Goal: Task Accomplishment & Management: Use online tool/utility

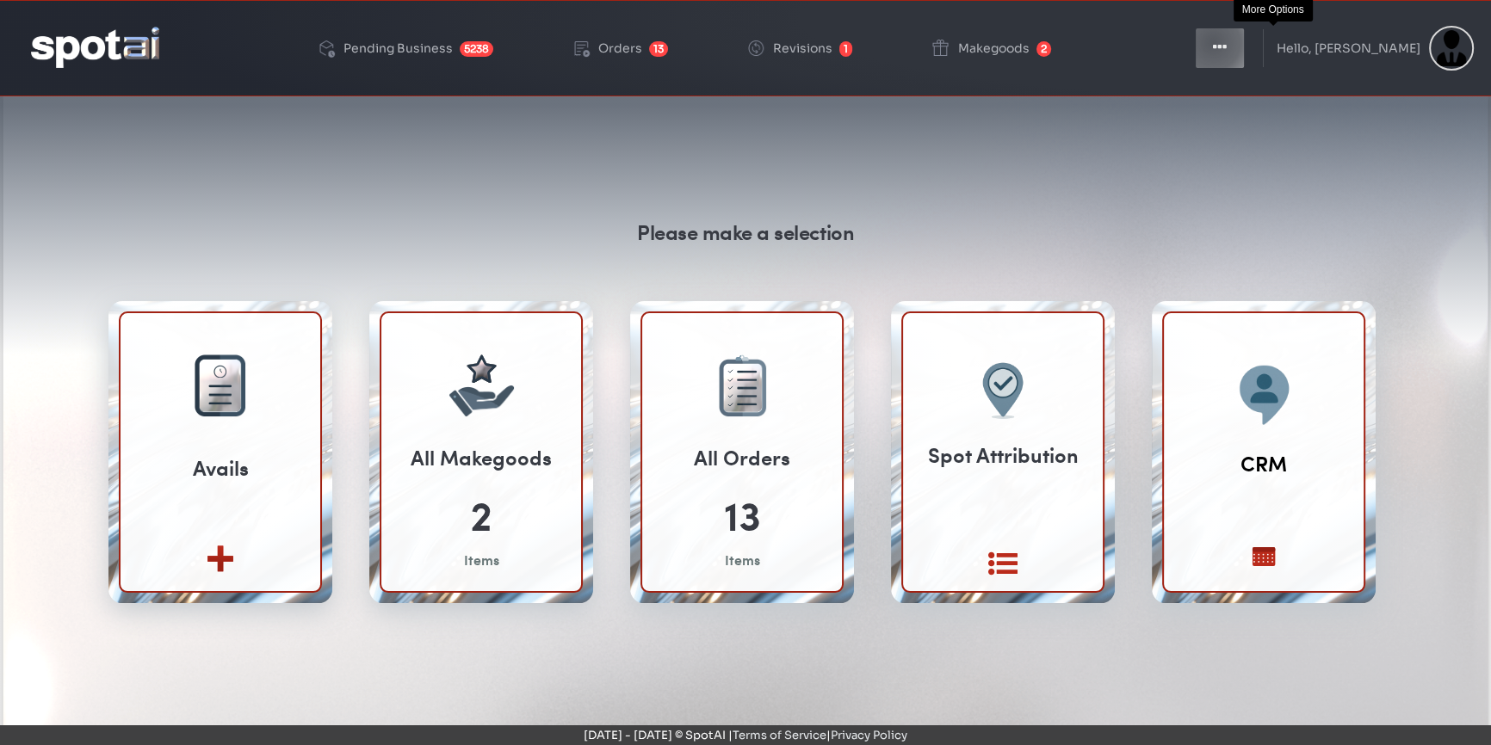
click at [1227, 43] on icon "button" at bounding box center [1220, 47] width 14 height 17
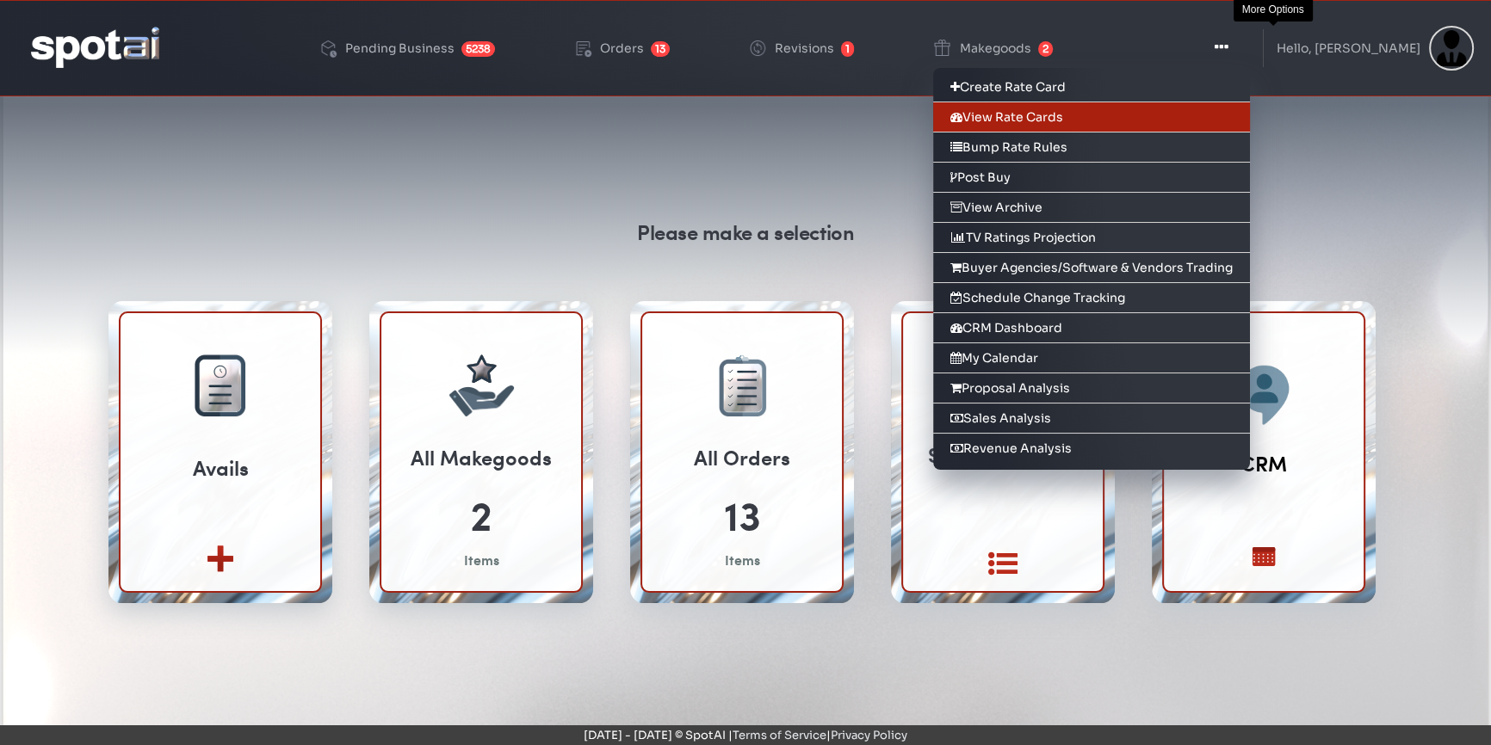
click at [1067, 117] on link "View Rate Cards" at bounding box center [1091, 117] width 317 height 30
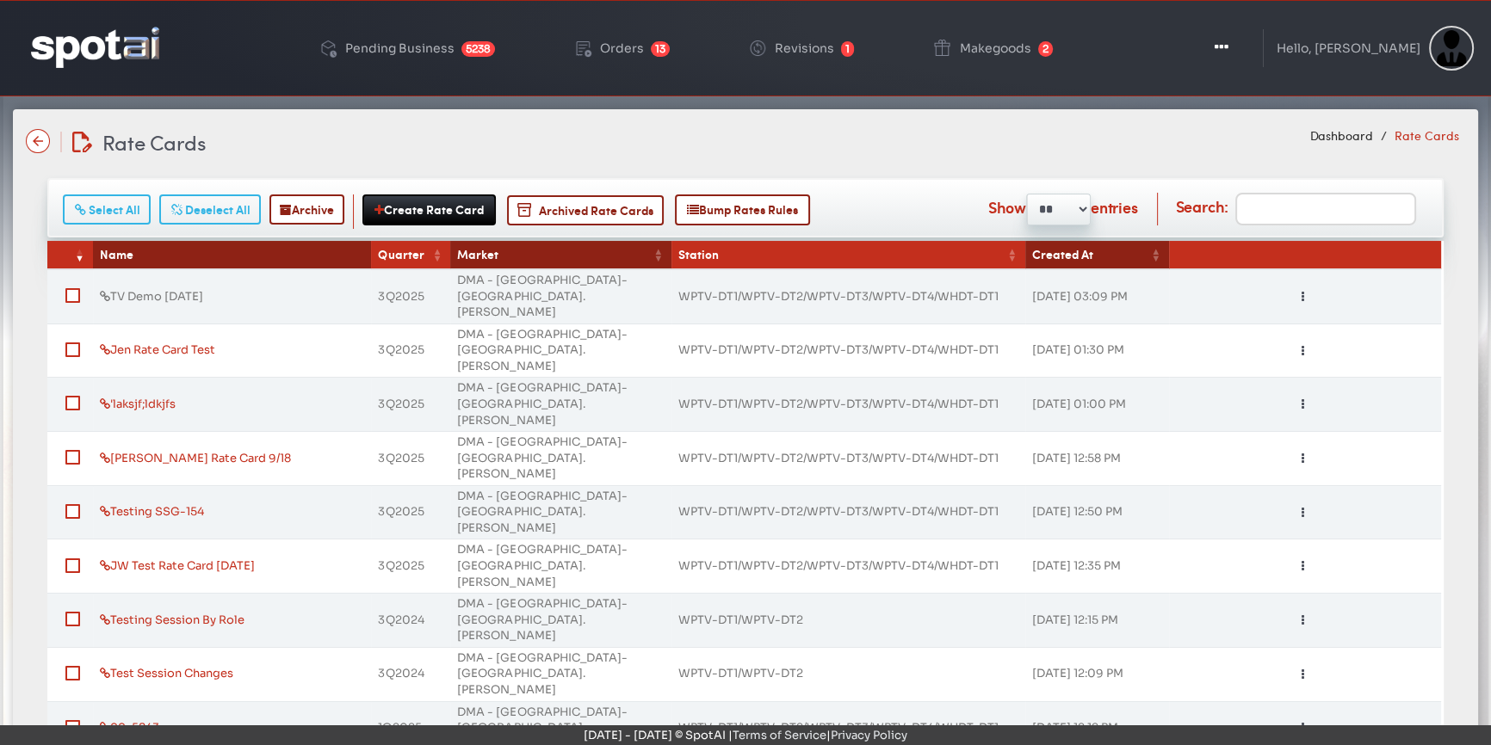
click at [203, 289] on link "TV Demo September 18th 2025" at bounding box center [151, 296] width 103 height 15
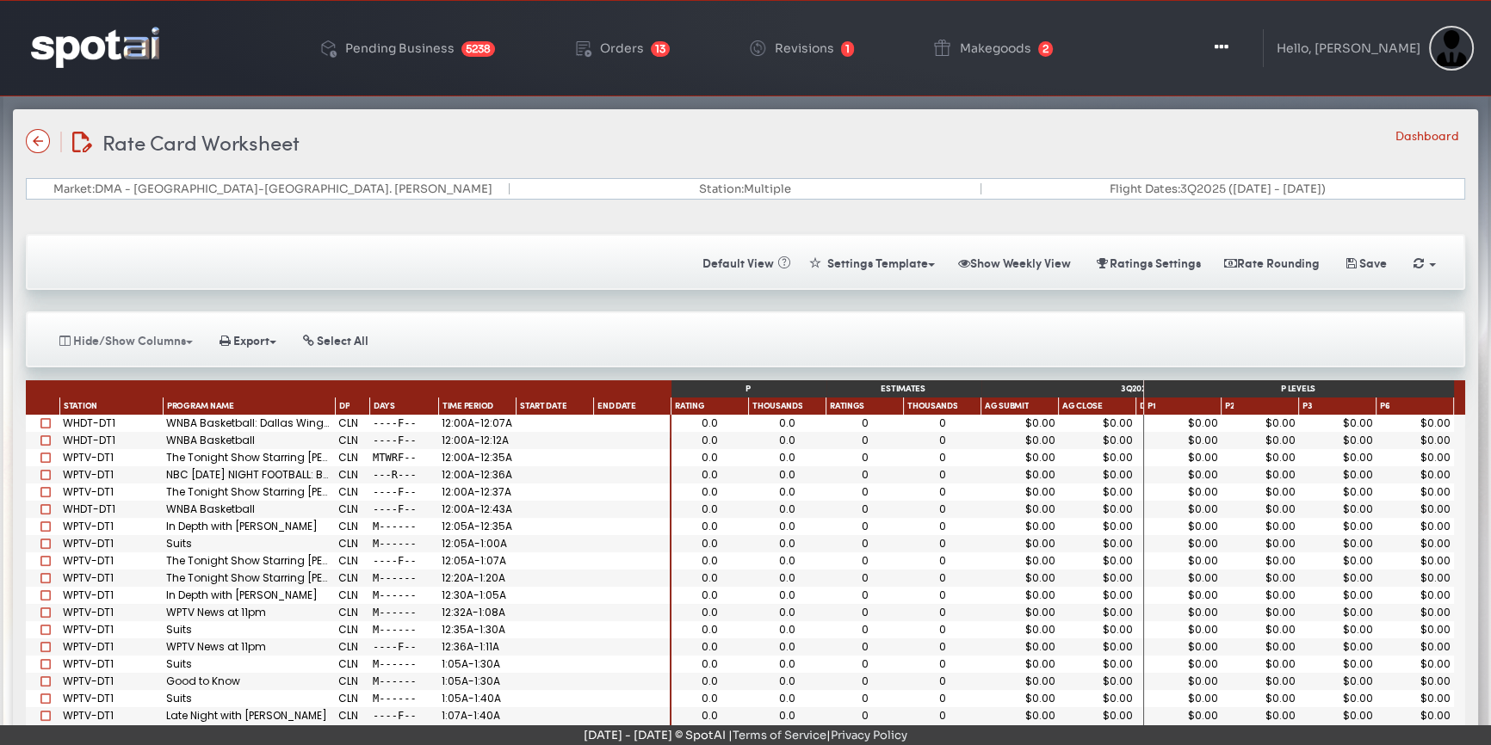
click at [107, 330] on button "Hide/Show Columns" at bounding box center [125, 340] width 156 height 30
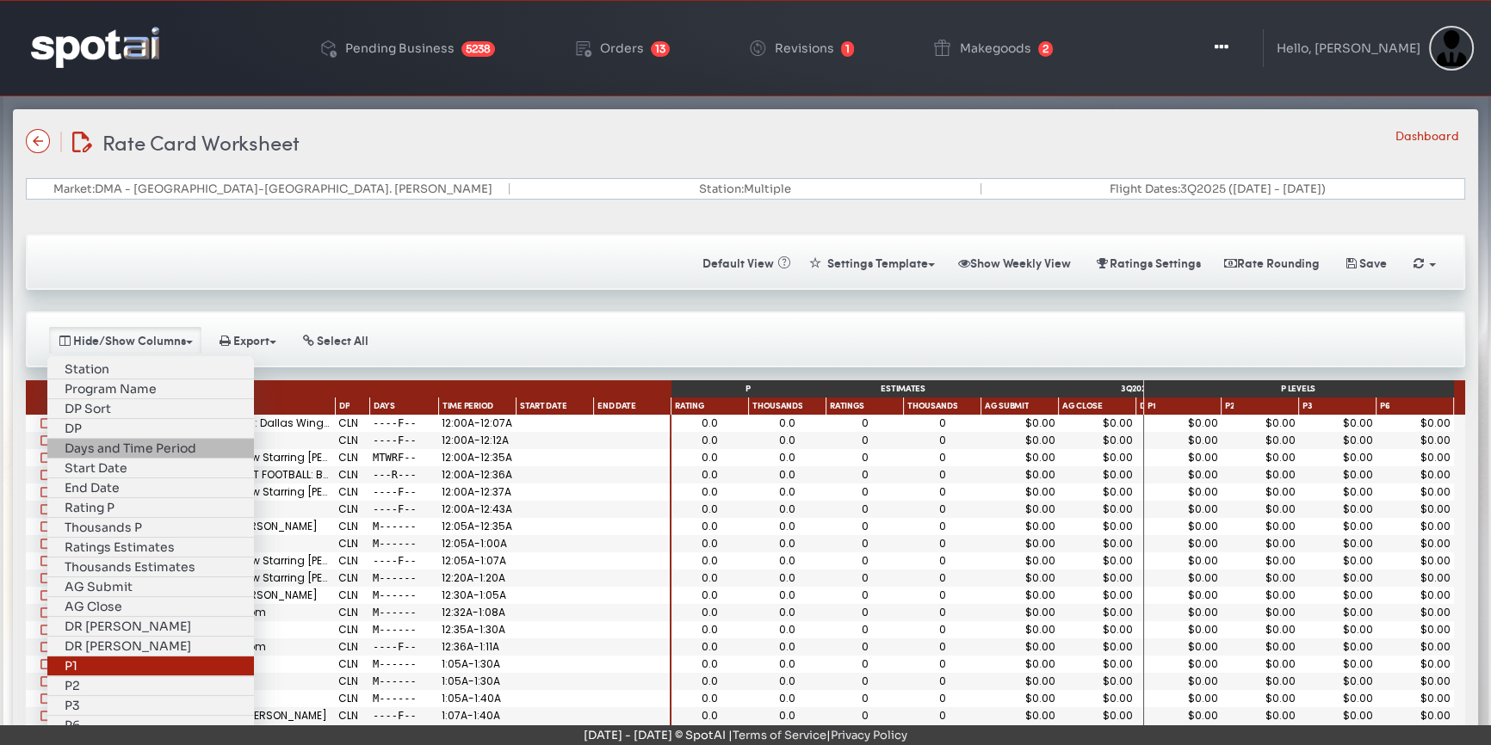
click at [113, 657] on link "P1" at bounding box center [150, 667] width 207 height 20
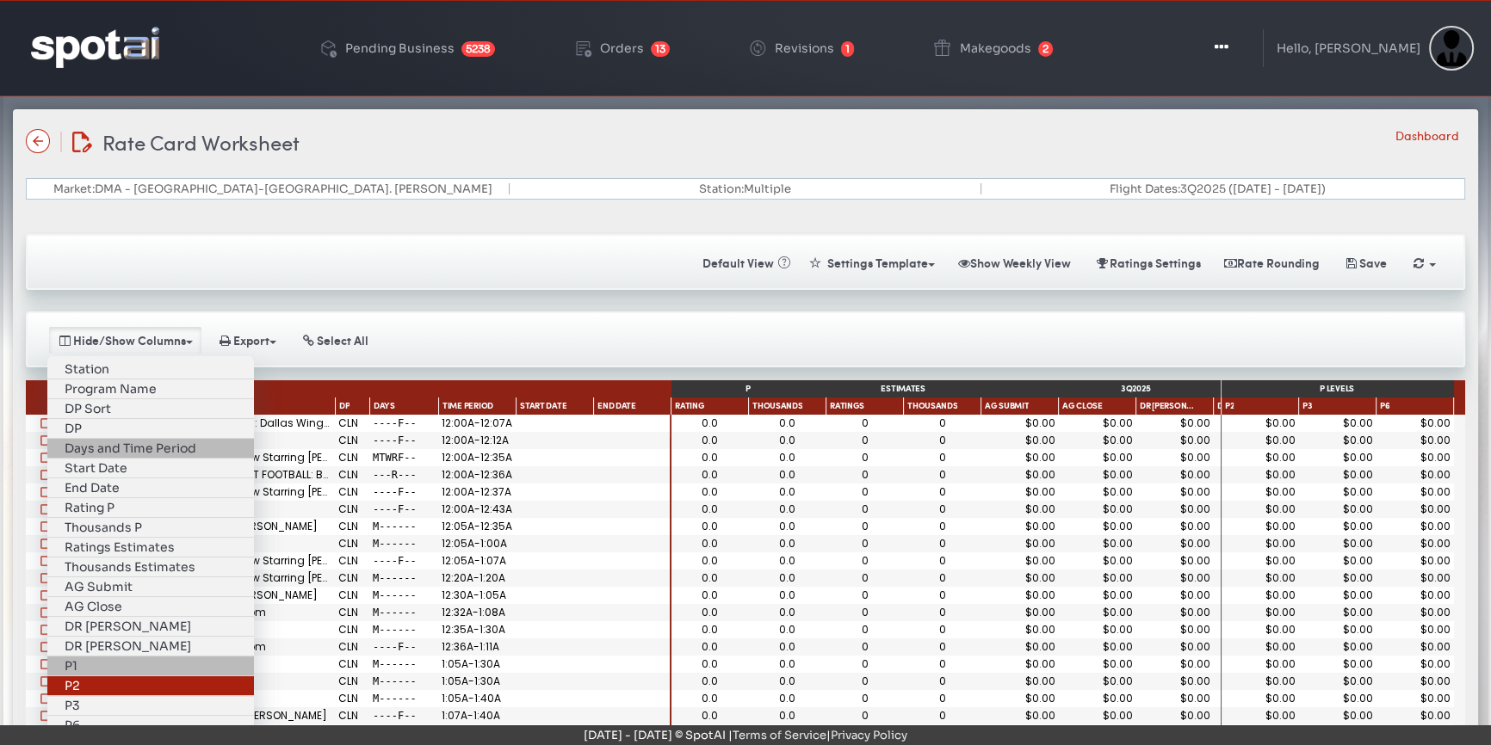
click at [105, 677] on link "P2" at bounding box center [150, 687] width 207 height 20
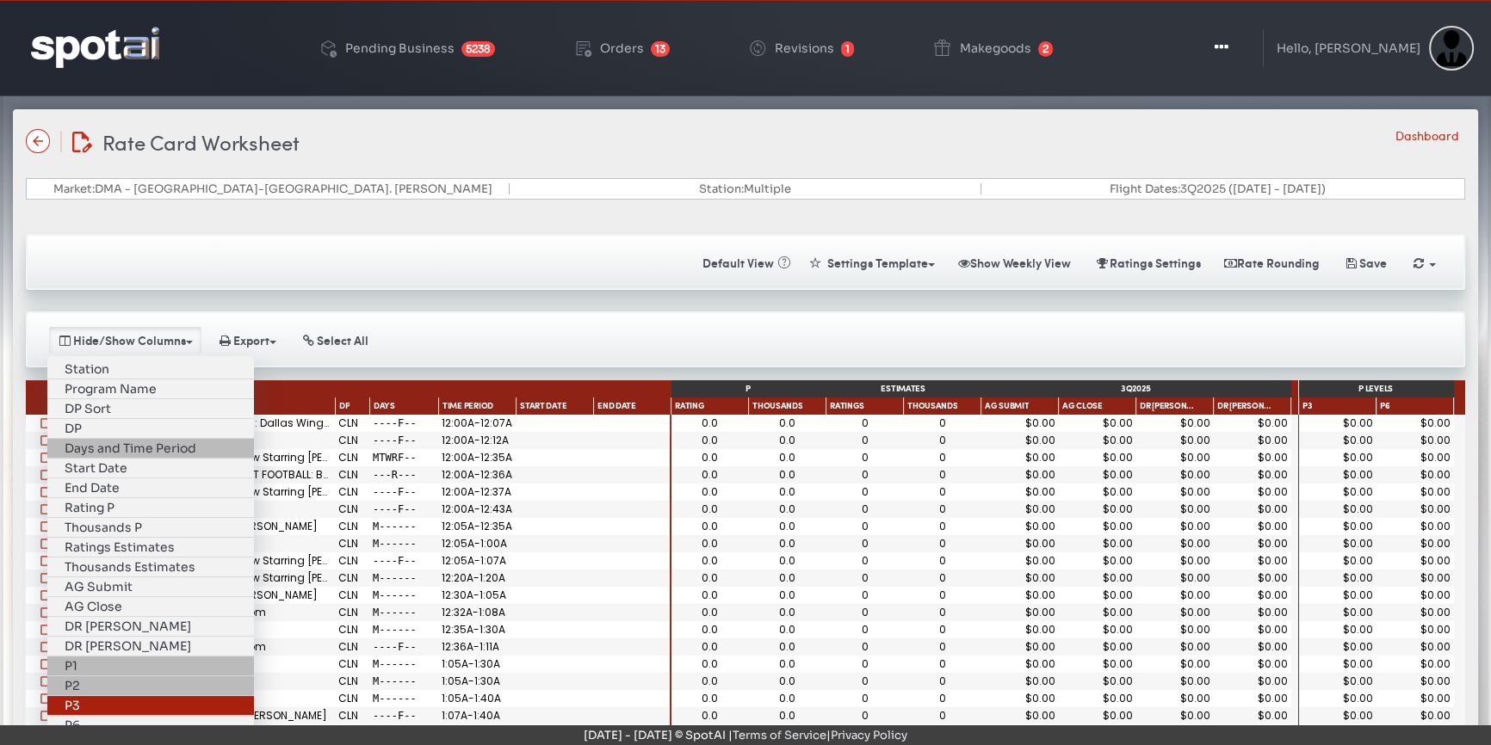
click at [101, 696] on link "P3" at bounding box center [150, 706] width 207 height 20
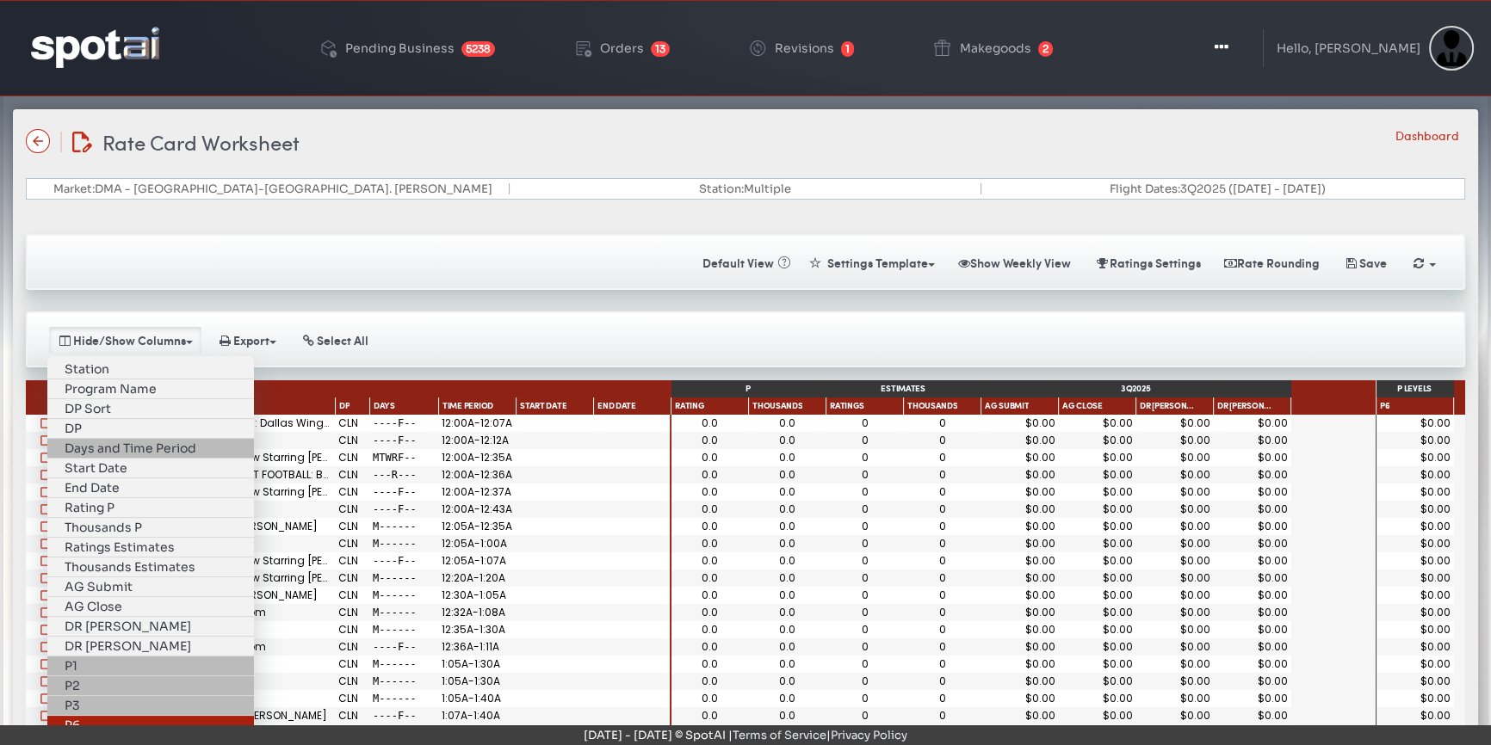
click at [100, 716] on link "P6" at bounding box center [150, 725] width 207 height 19
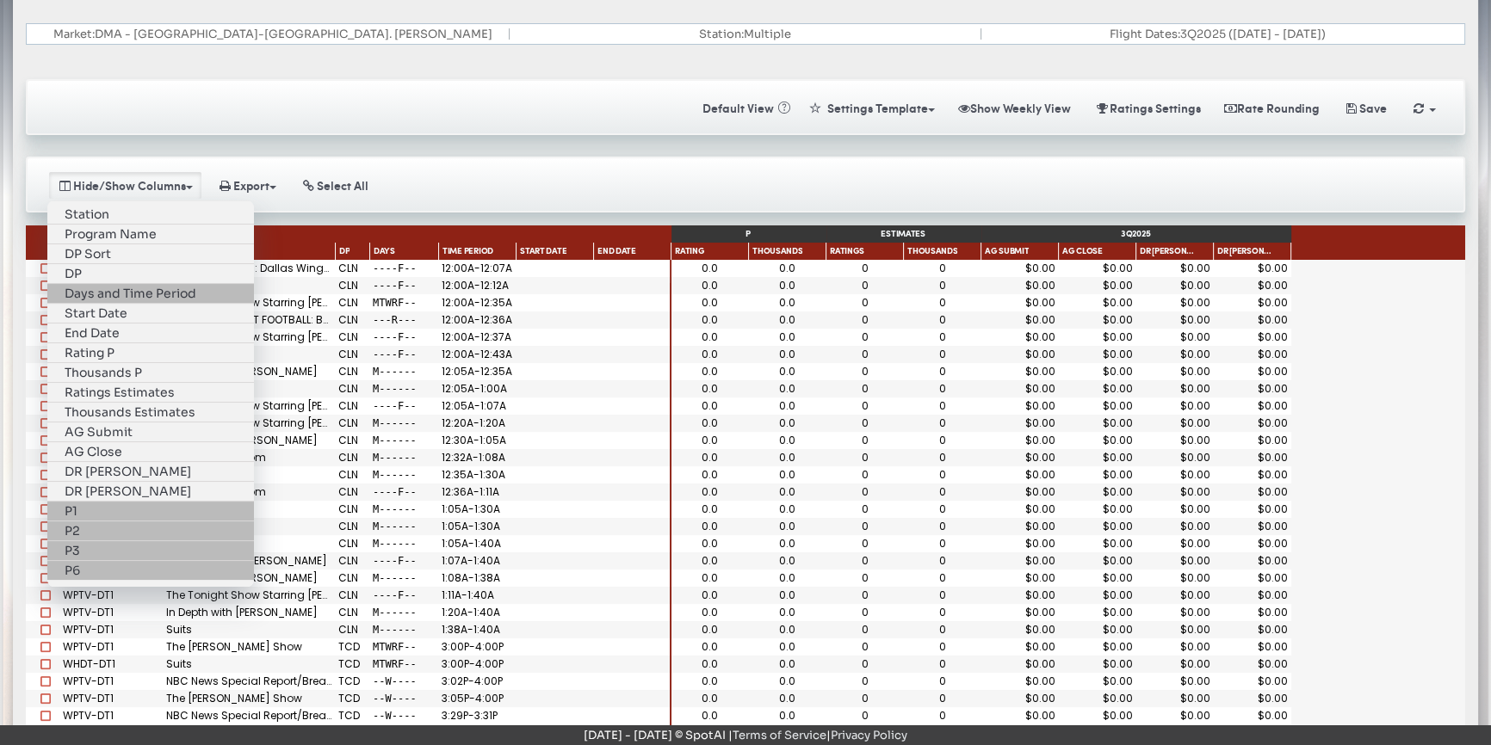
scroll to position [156, 0]
click at [553, 147] on div "Saving Calculating Default View « Settings Template Make Template Templates Sho…" at bounding box center [745, 409] width 1465 height 705
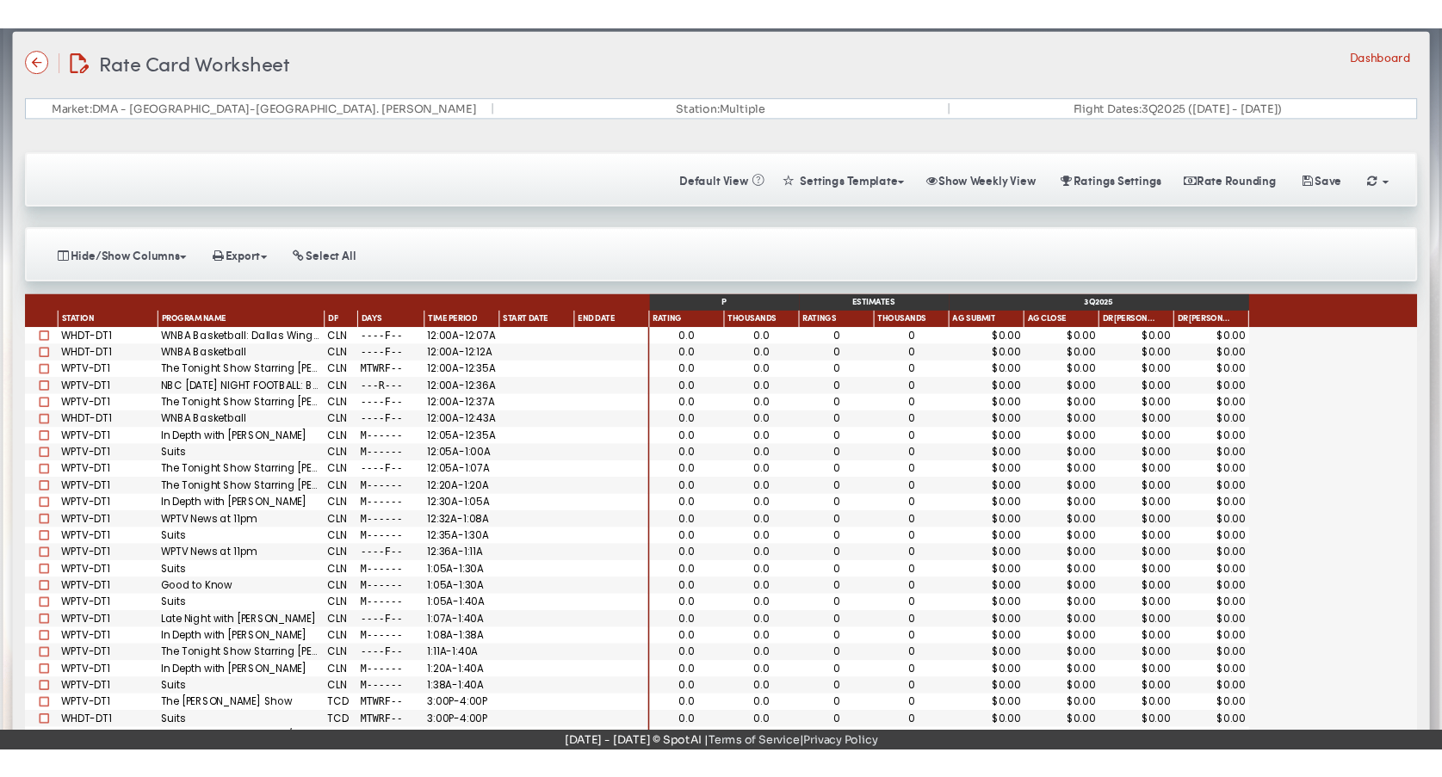
scroll to position [77, 0]
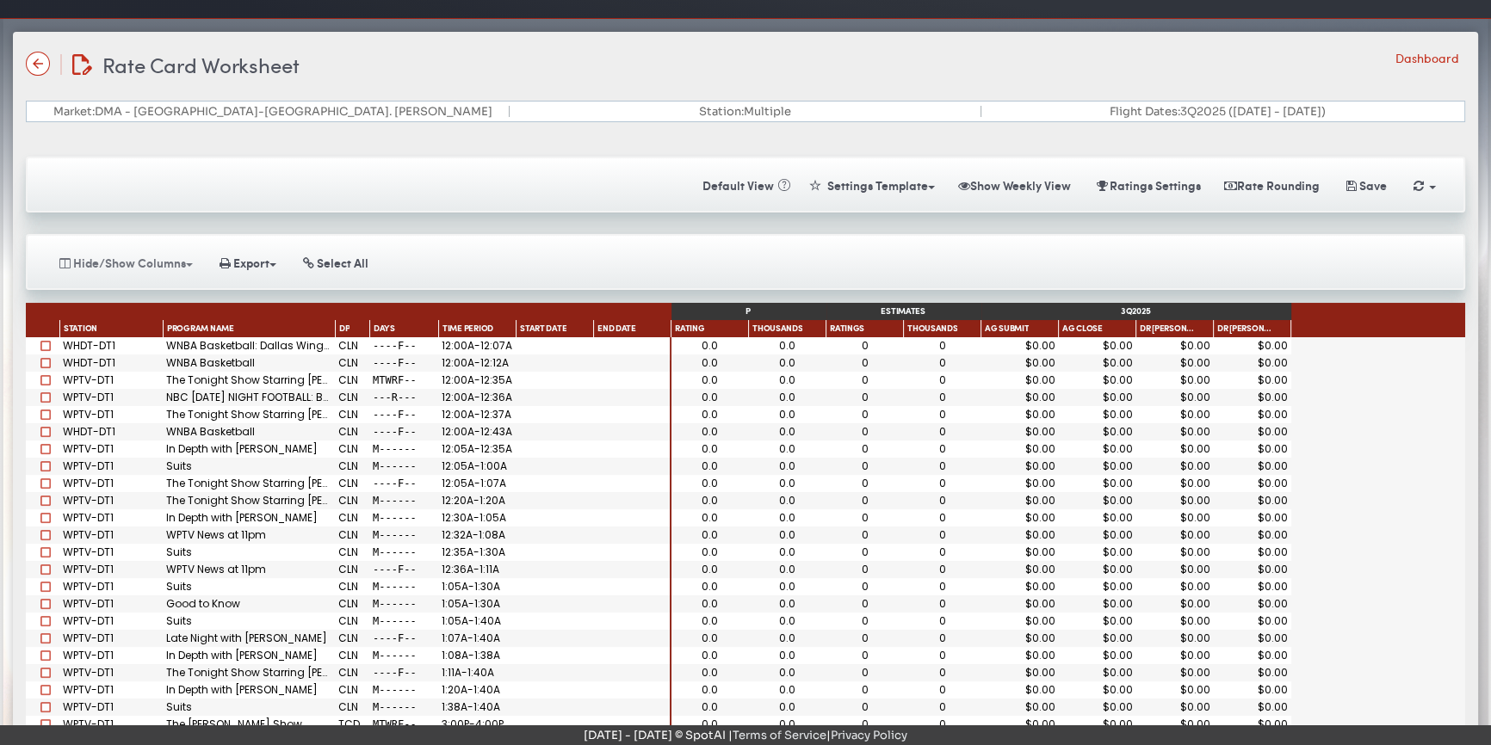
click at [107, 263] on button "Hide/Show Columns" at bounding box center [125, 263] width 156 height 30
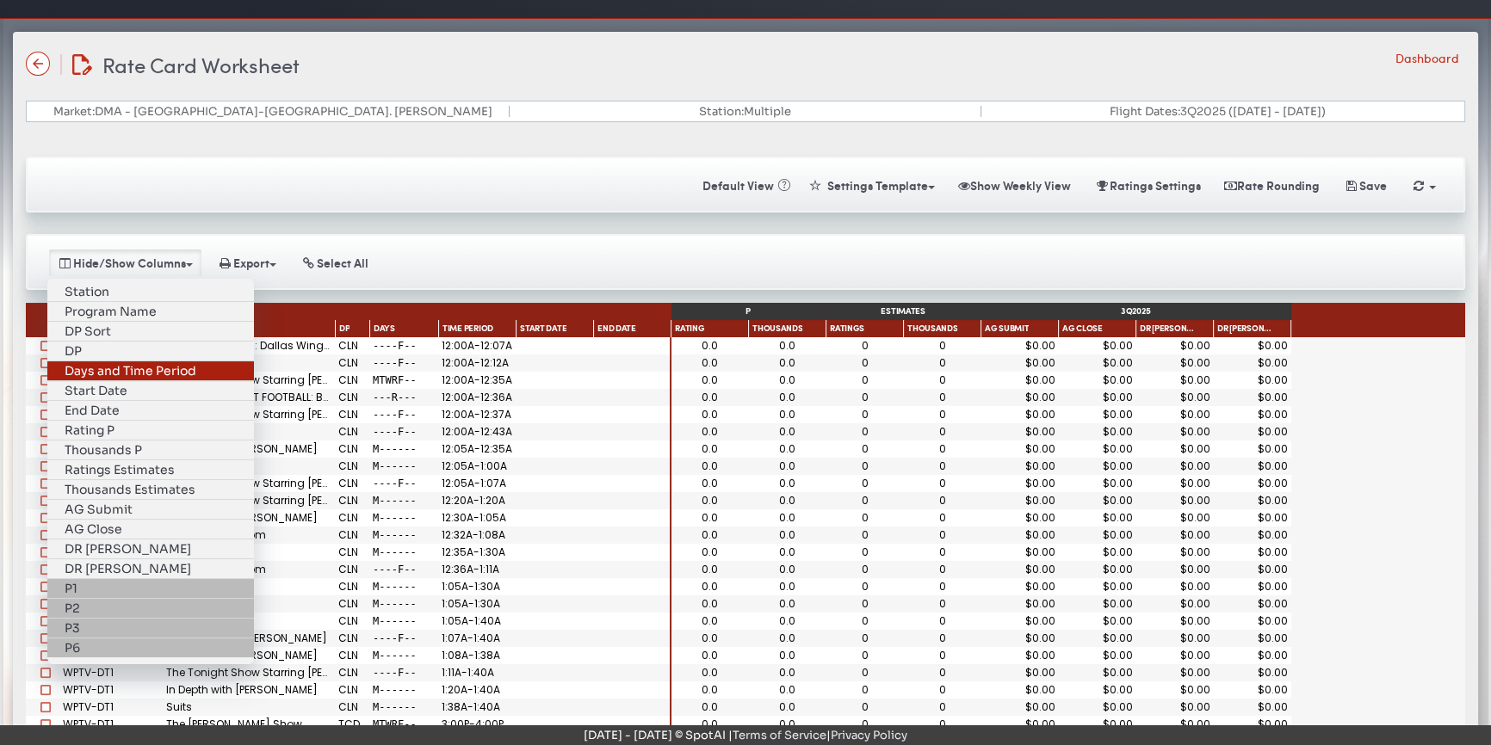
click at [103, 362] on link "Days and Time Period" at bounding box center [150, 372] width 207 height 20
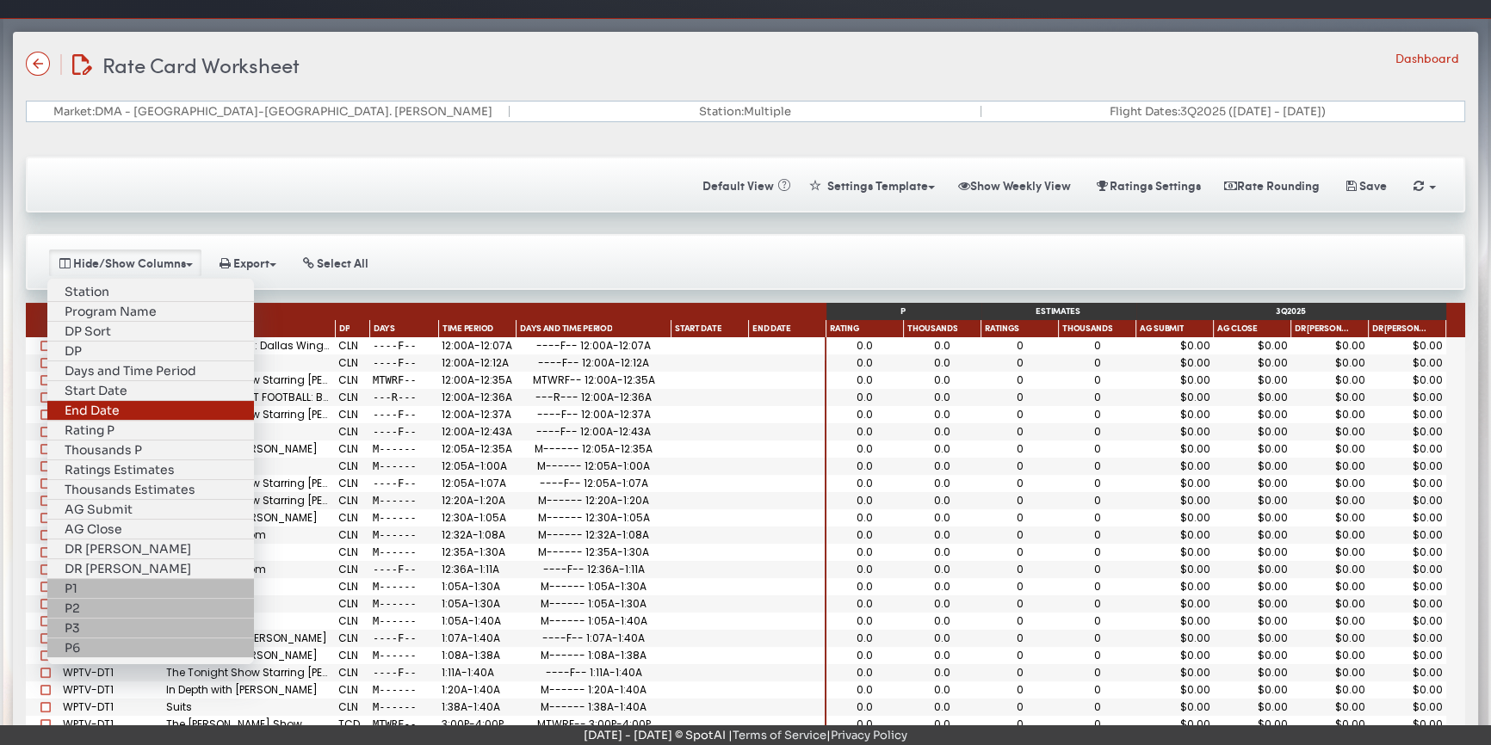
click at [119, 403] on link "End Date" at bounding box center [150, 411] width 207 height 20
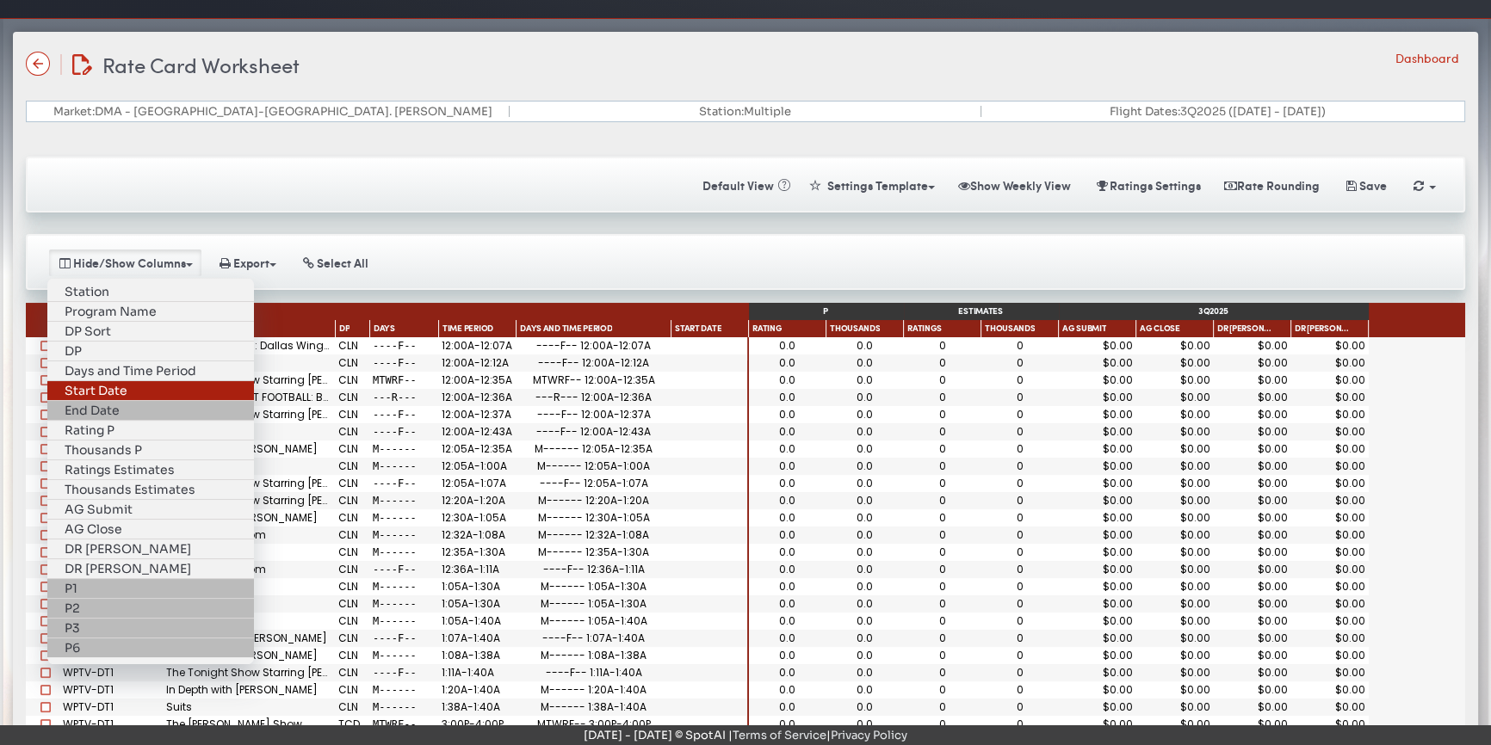
click at [114, 383] on link "Start Date" at bounding box center [150, 391] width 207 height 20
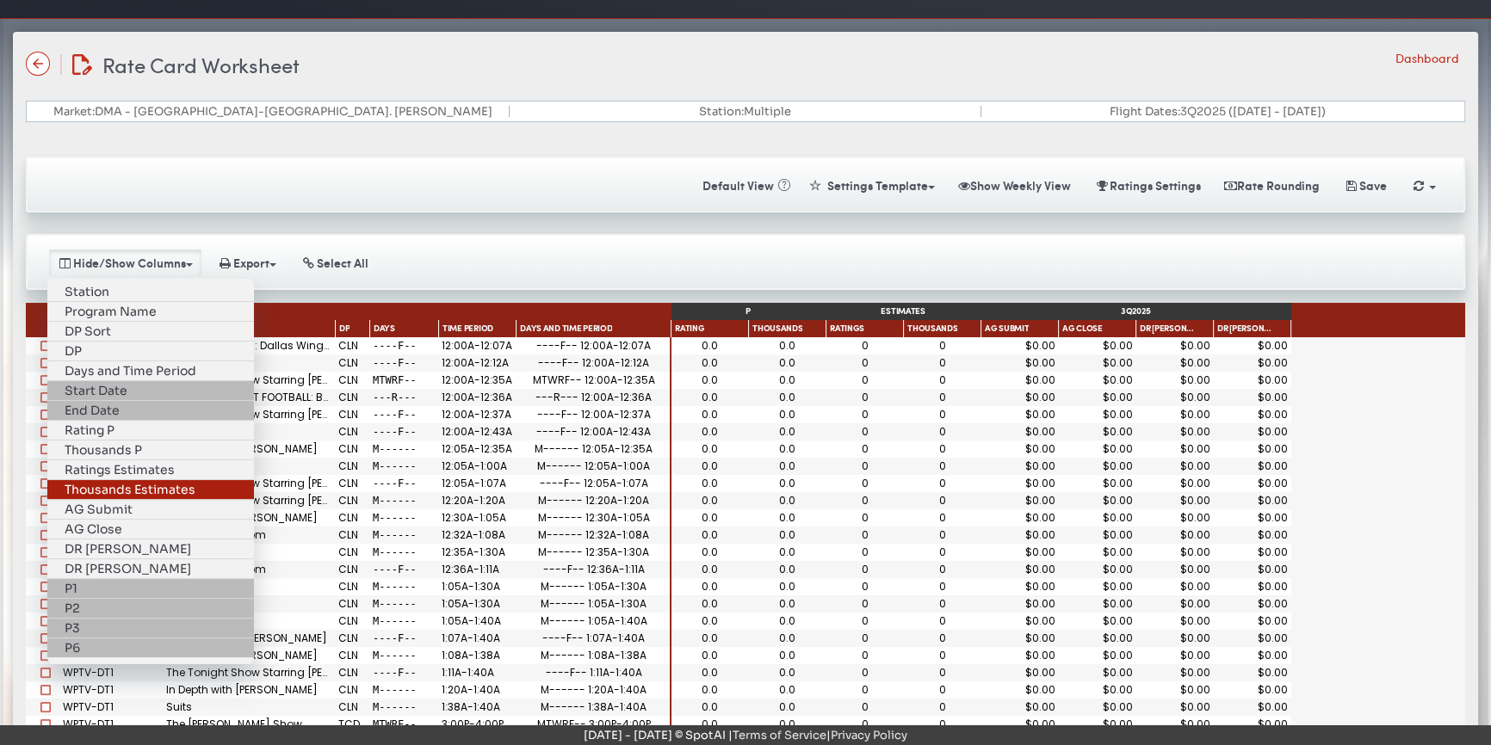
click at [123, 480] on link "Thousands Estimates" at bounding box center [150, 490] width 207 height 20
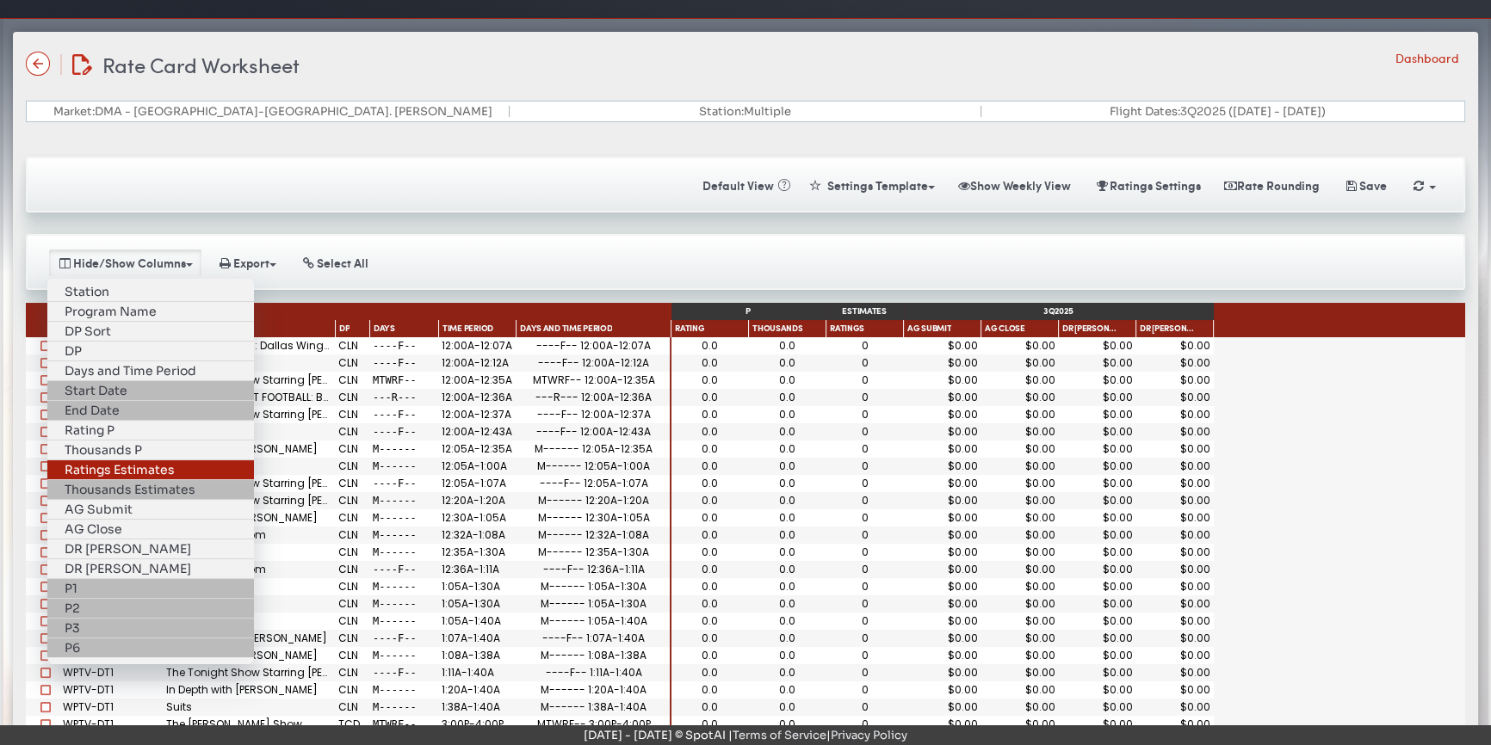
click at [114, 461] on link "Ratings Estimates" at bounding box center [150, 471] width 207 height 20
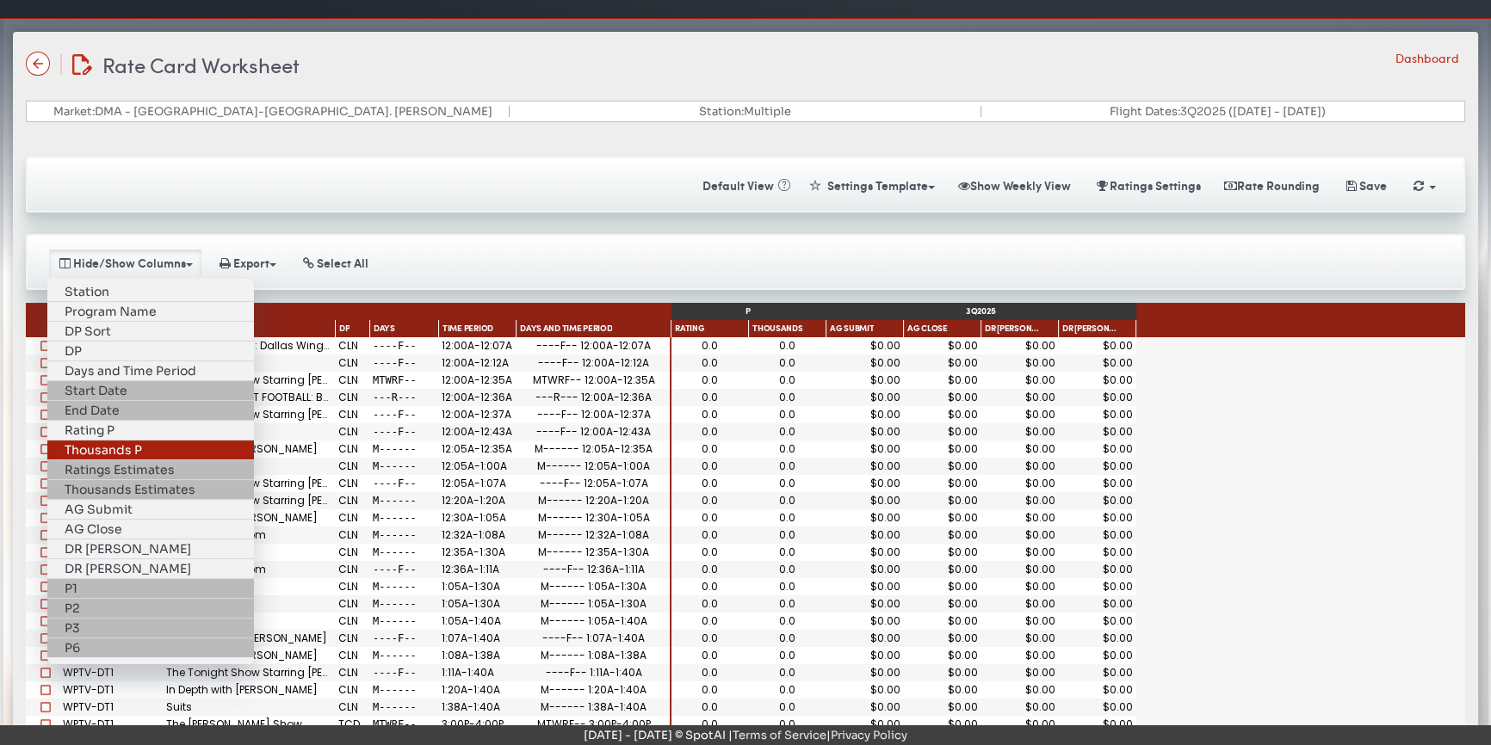
click at [94, 441] on link "Thousands P" at bounding box center [150, 451] width 207 height 20
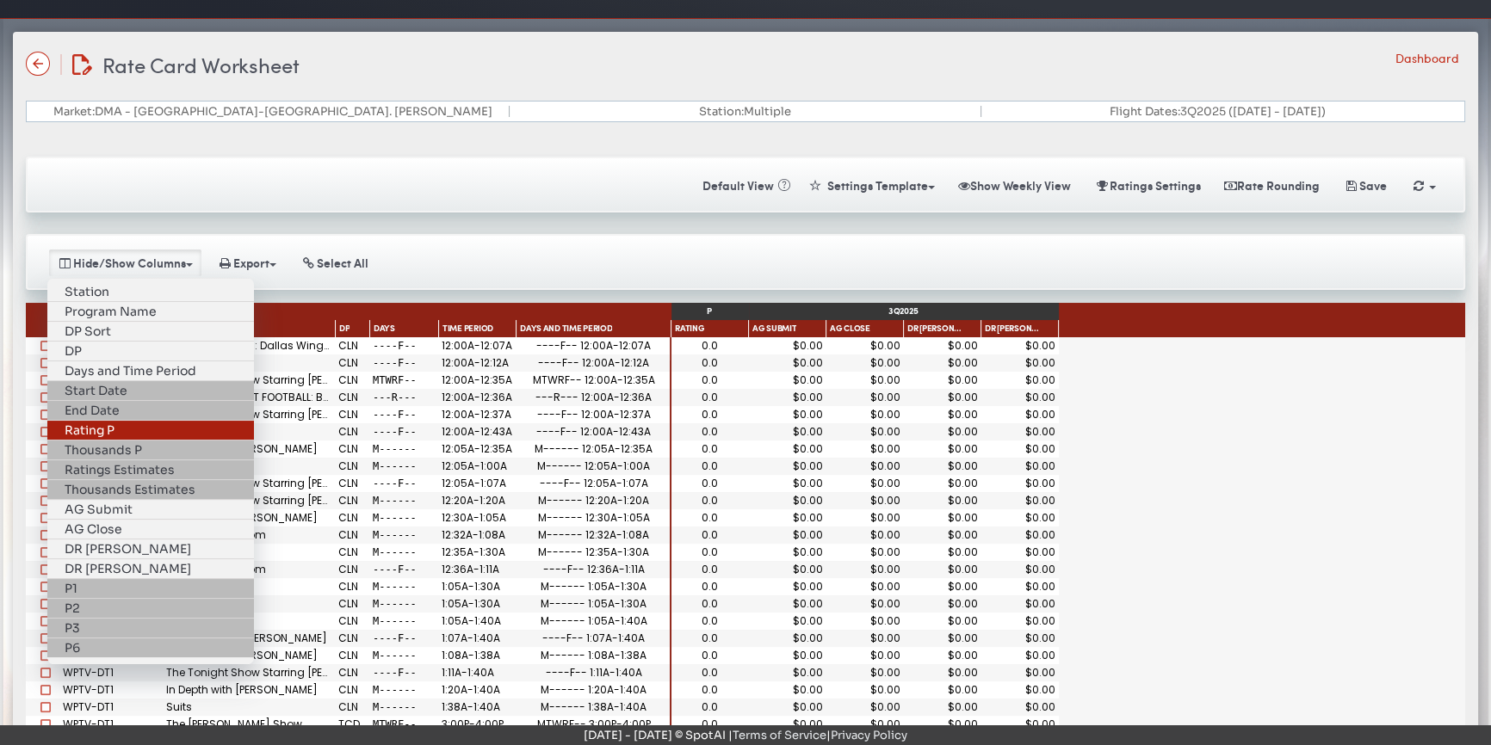
click at [79, 421] on link "Rating P" at bounding box center [150, 431] width 207 height 20
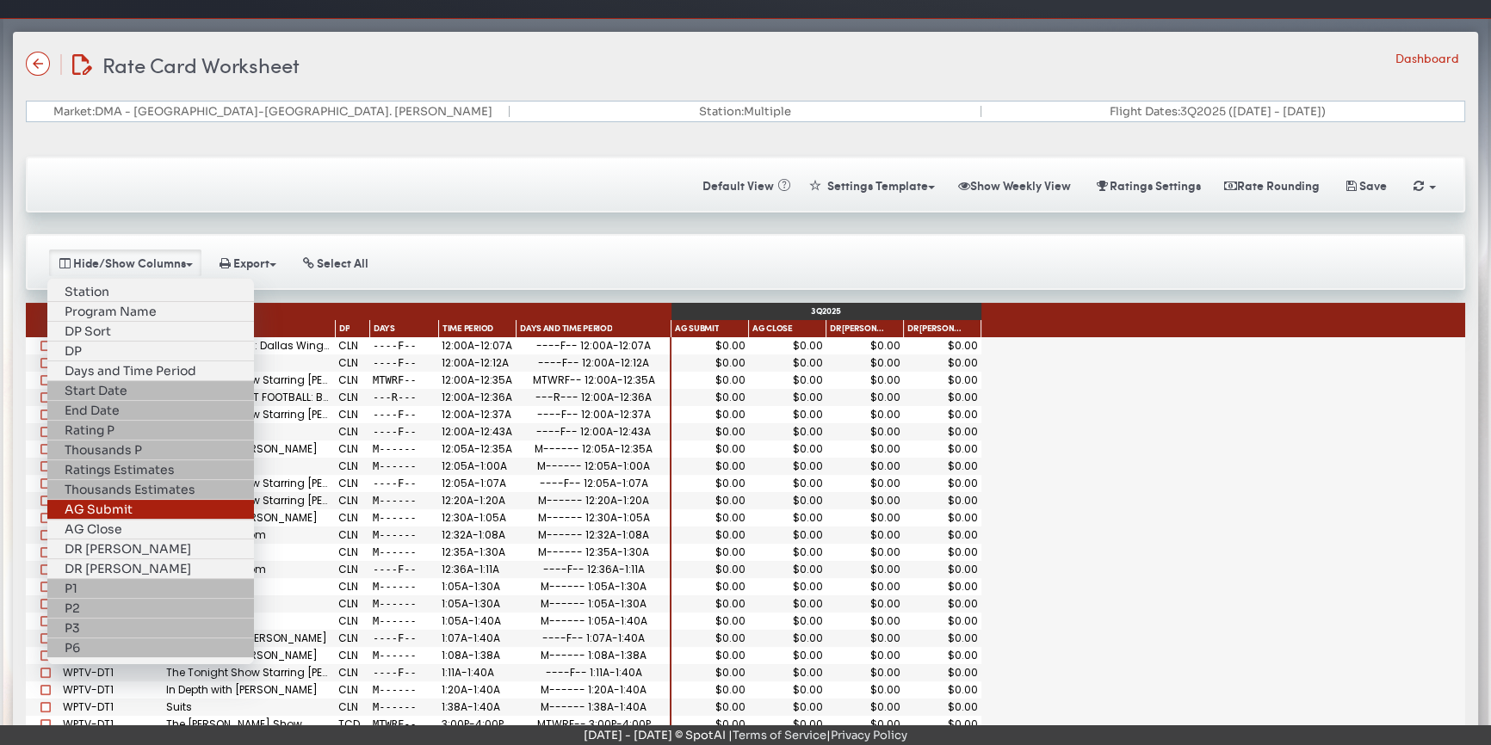
click at [116, 500] on link "AG Submit" at bounding box center [150, 510] width 207 height 20
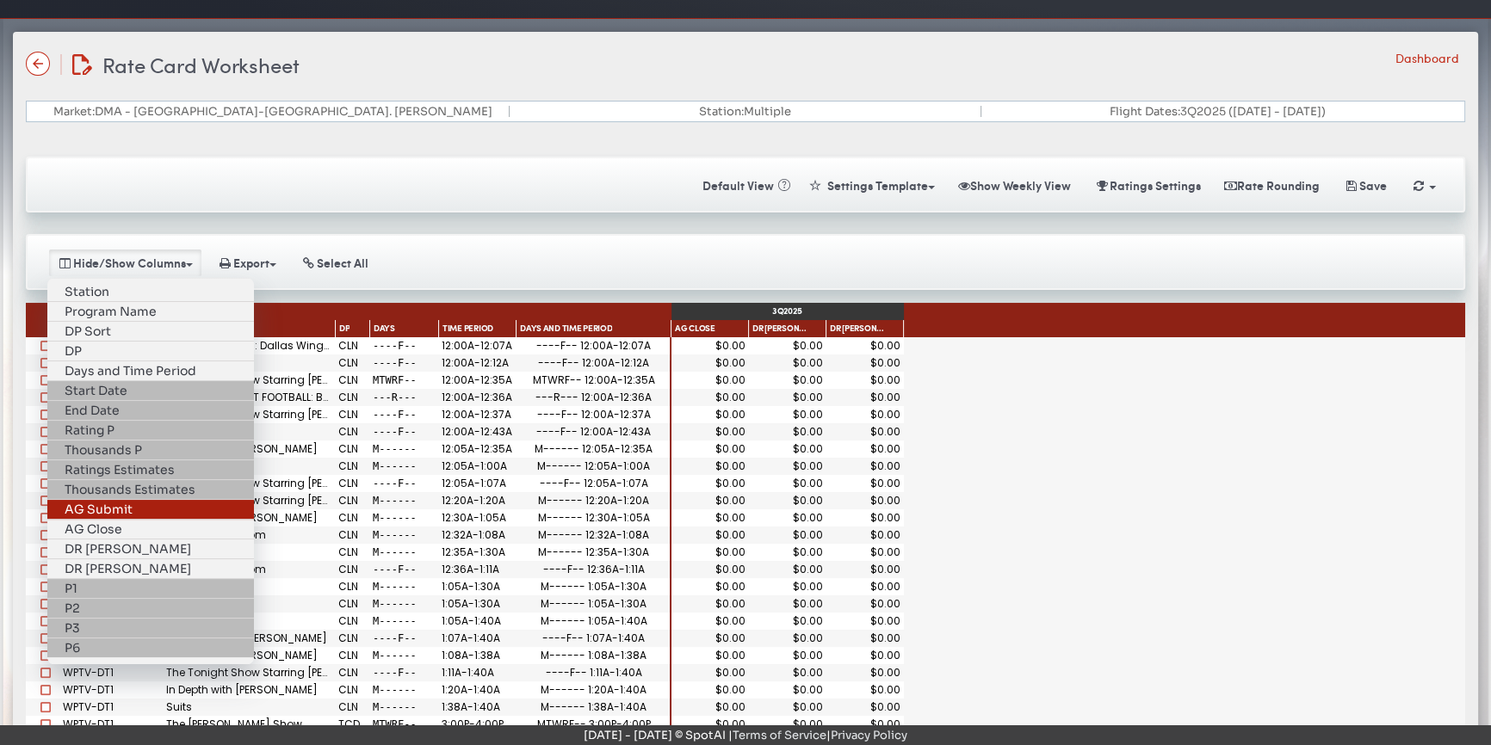
click at [116, 500] on link "AG Submit" at bounding box center [150, 510] width 207 height 20
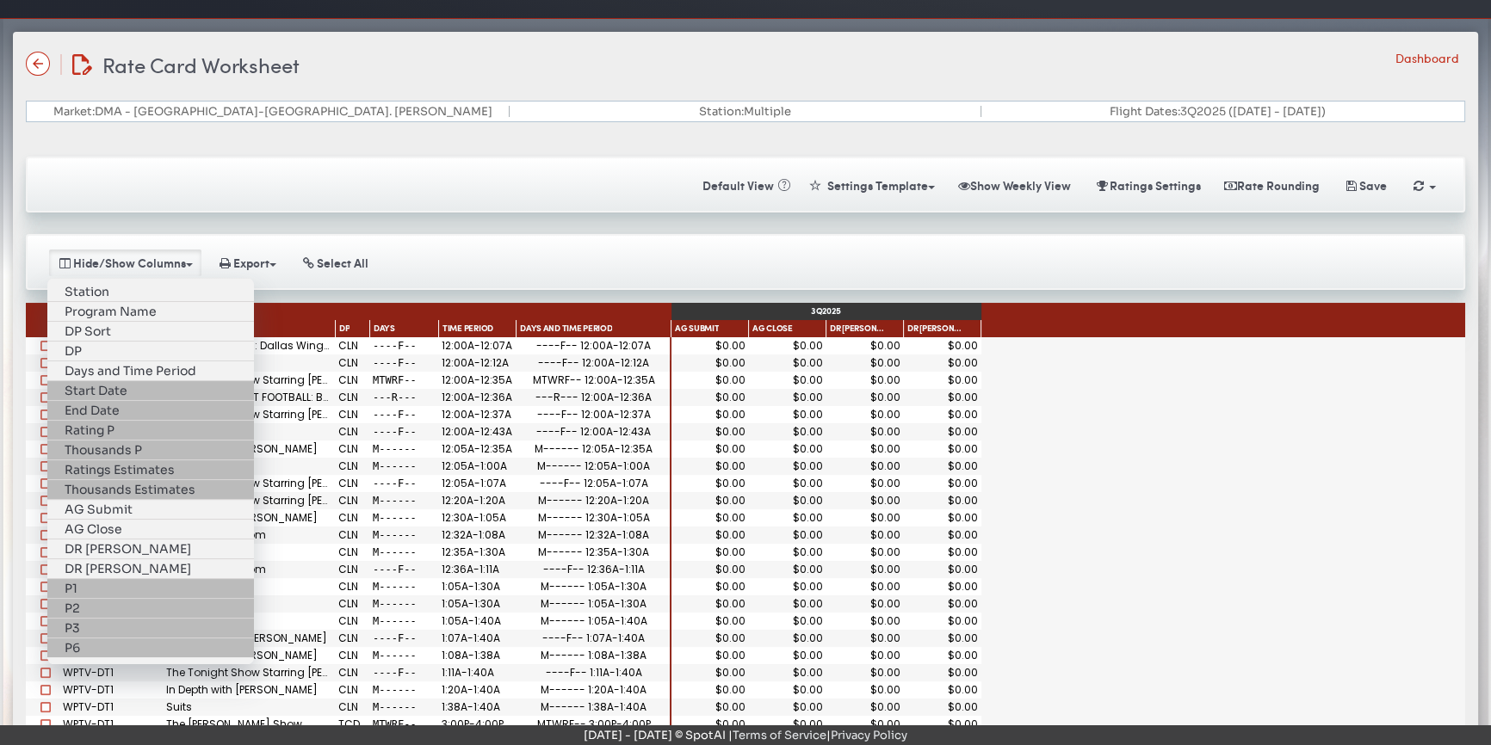
click at [729, 248] on div "Hide/Show Weeks 06/23 06/30 07/07 07/14 07/21 07/28 08/04 08/11 08/18 08/25 09/…" at bounding box center [745, 263] width 1410 height 30
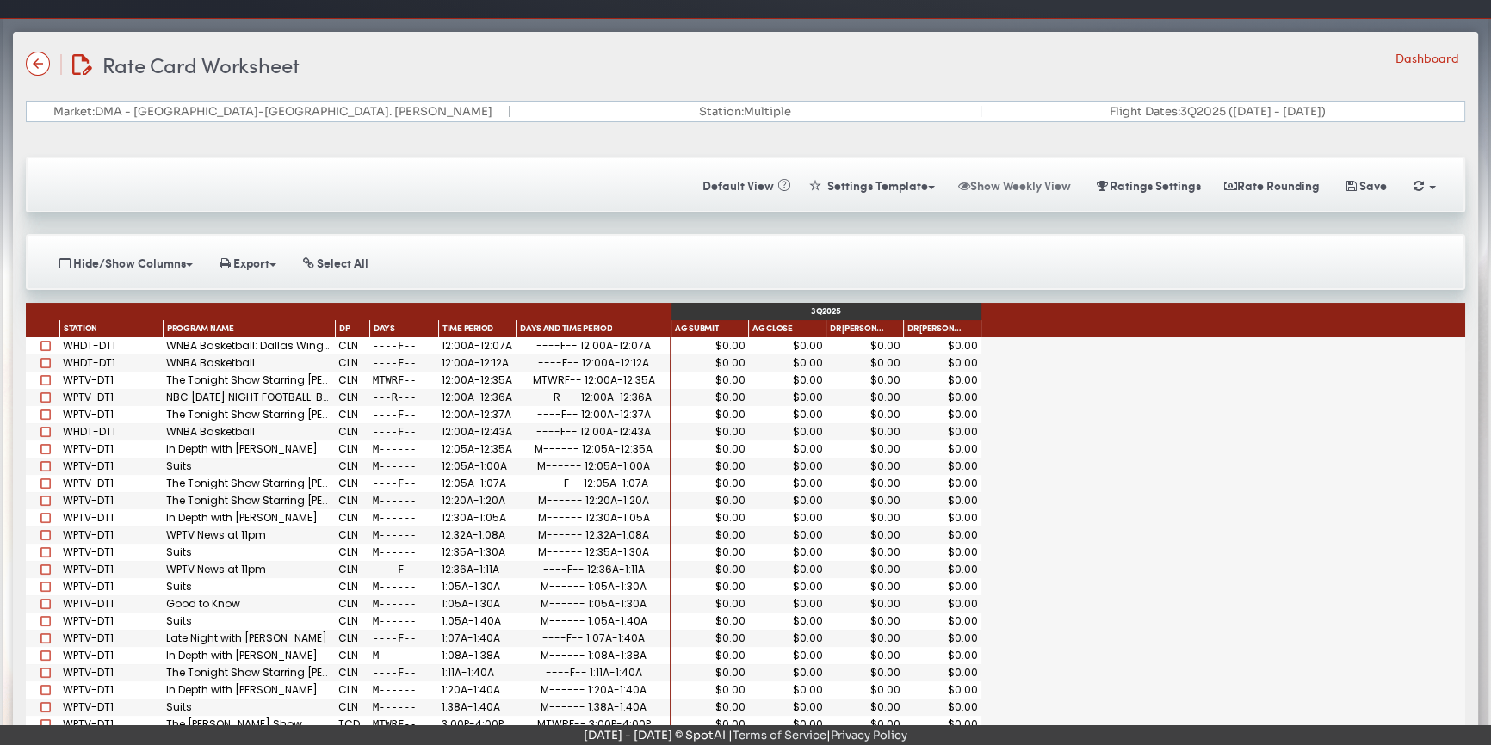
click at [1011, 181] on button "Show Weekly View" at bounding box center [1014, 185] width 133 height 30
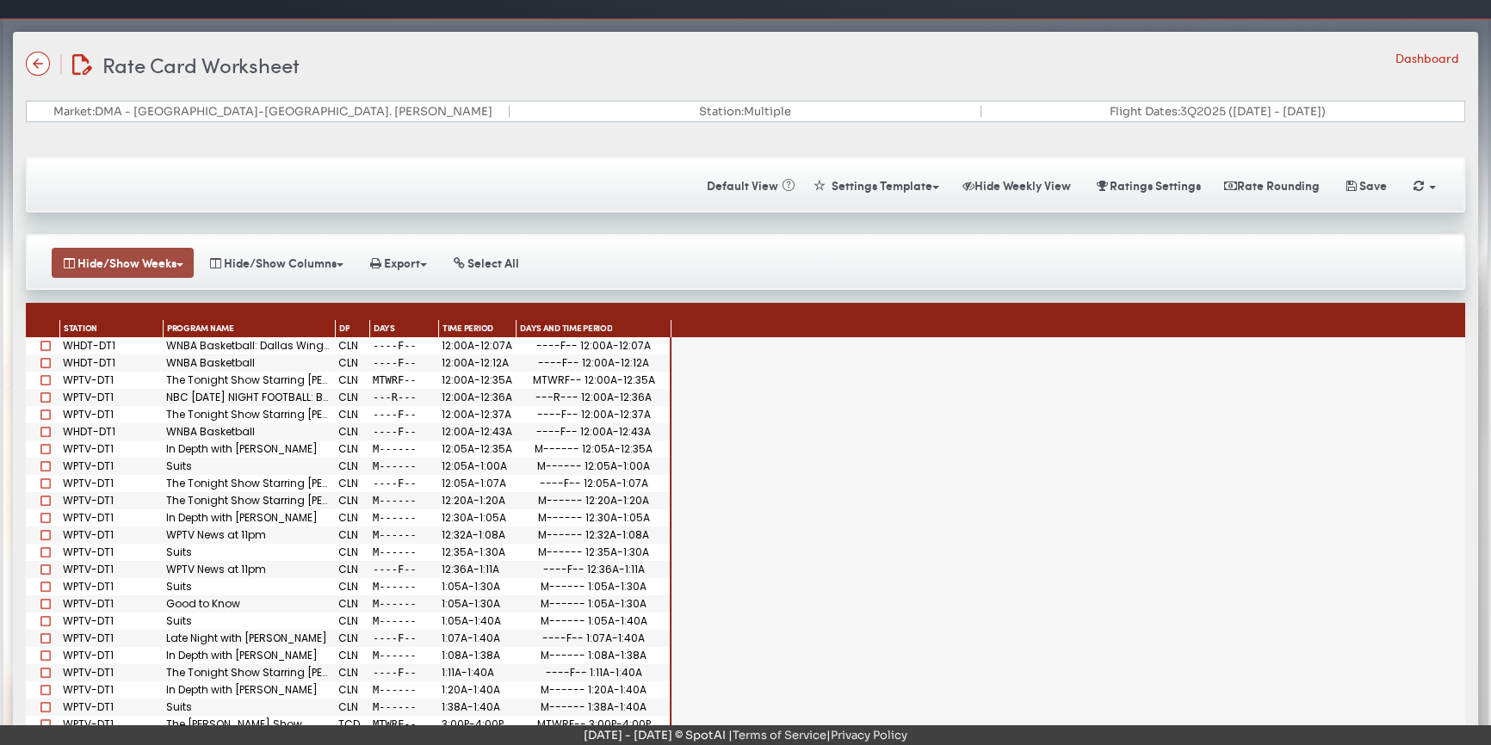
click at [145, 260] on button "Hide/Show Weeks" at bounding box center [123, 263] width 142 height 30
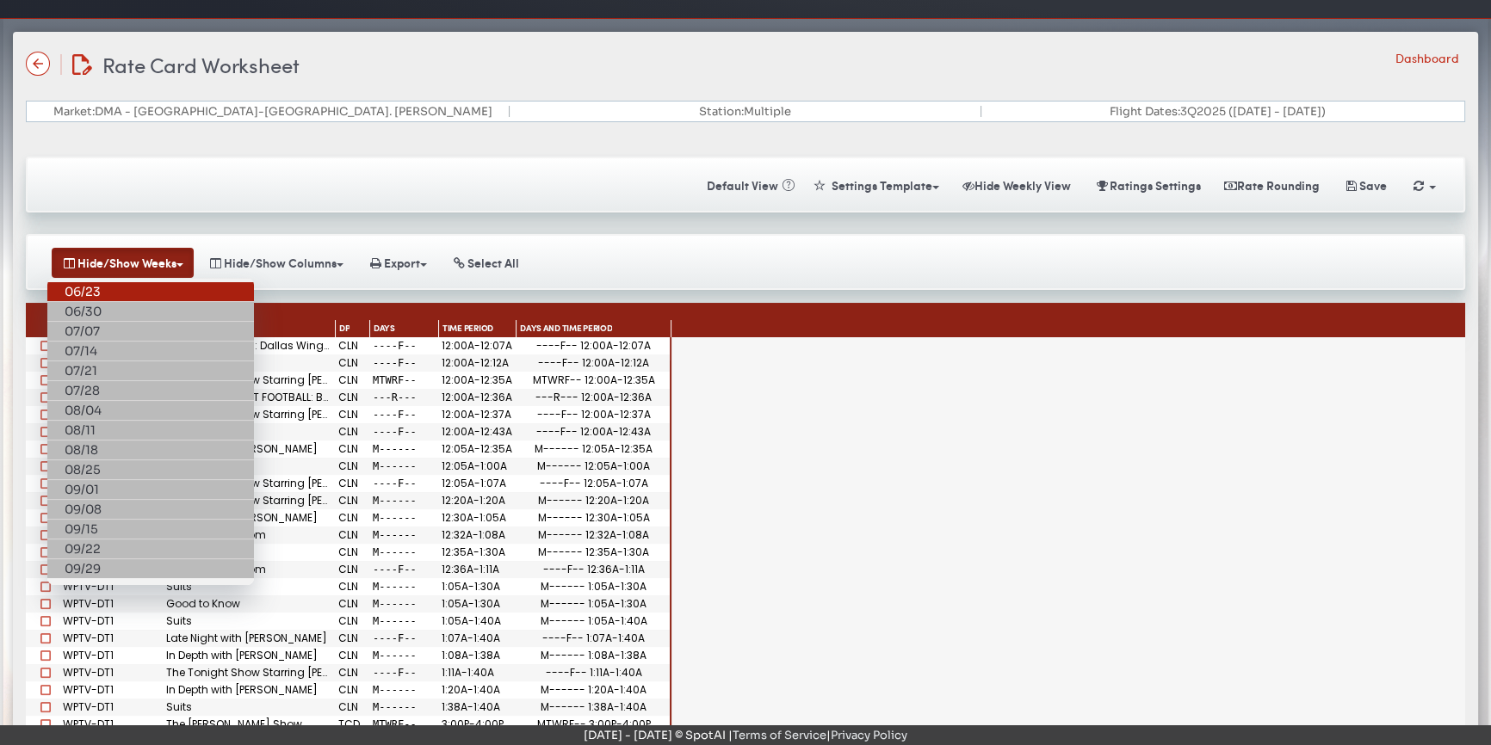
click at [121, 291] on link "06/23" at bounding box center [150, 292] width 207 height 20
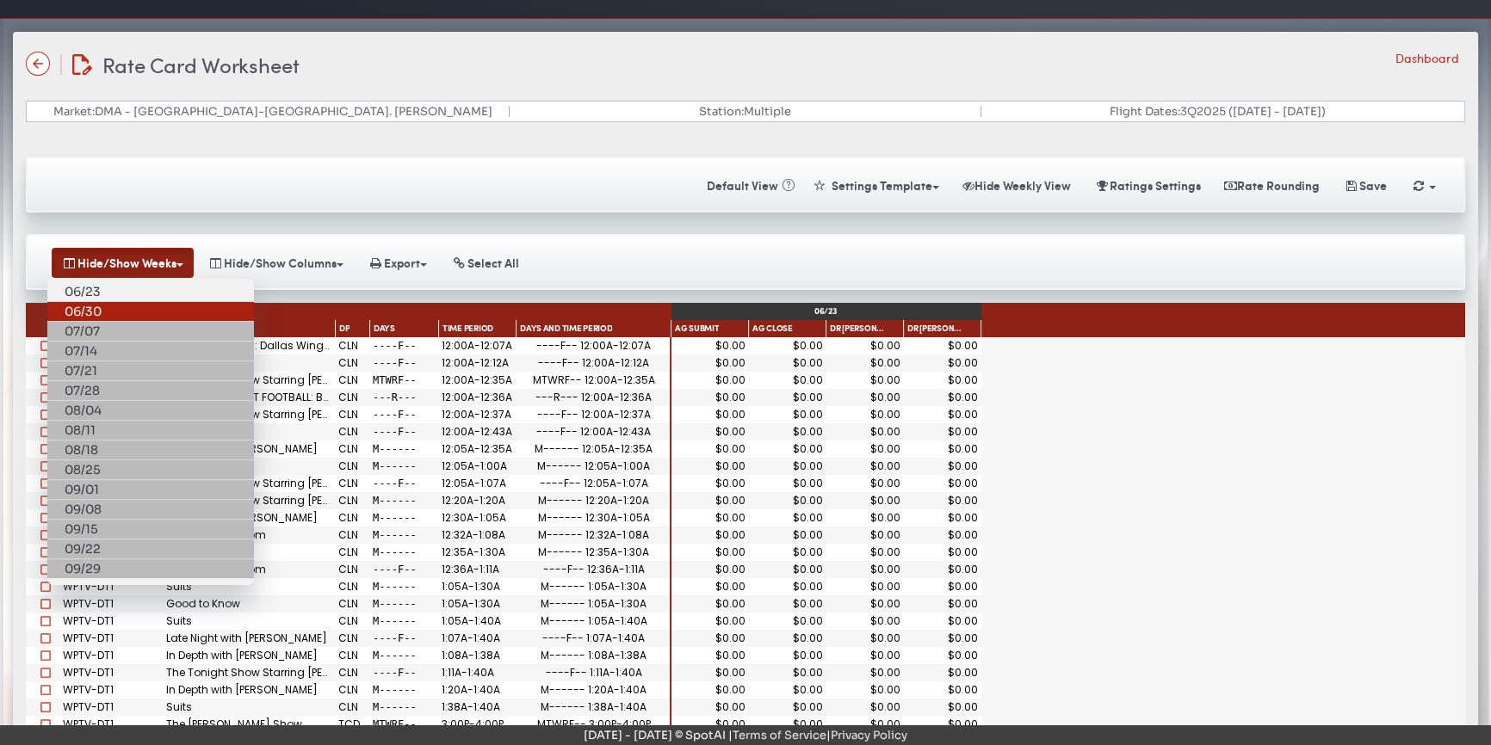
click at [112, 308] on link "06/30" at bounding box center [150, 312] width 207 height 20
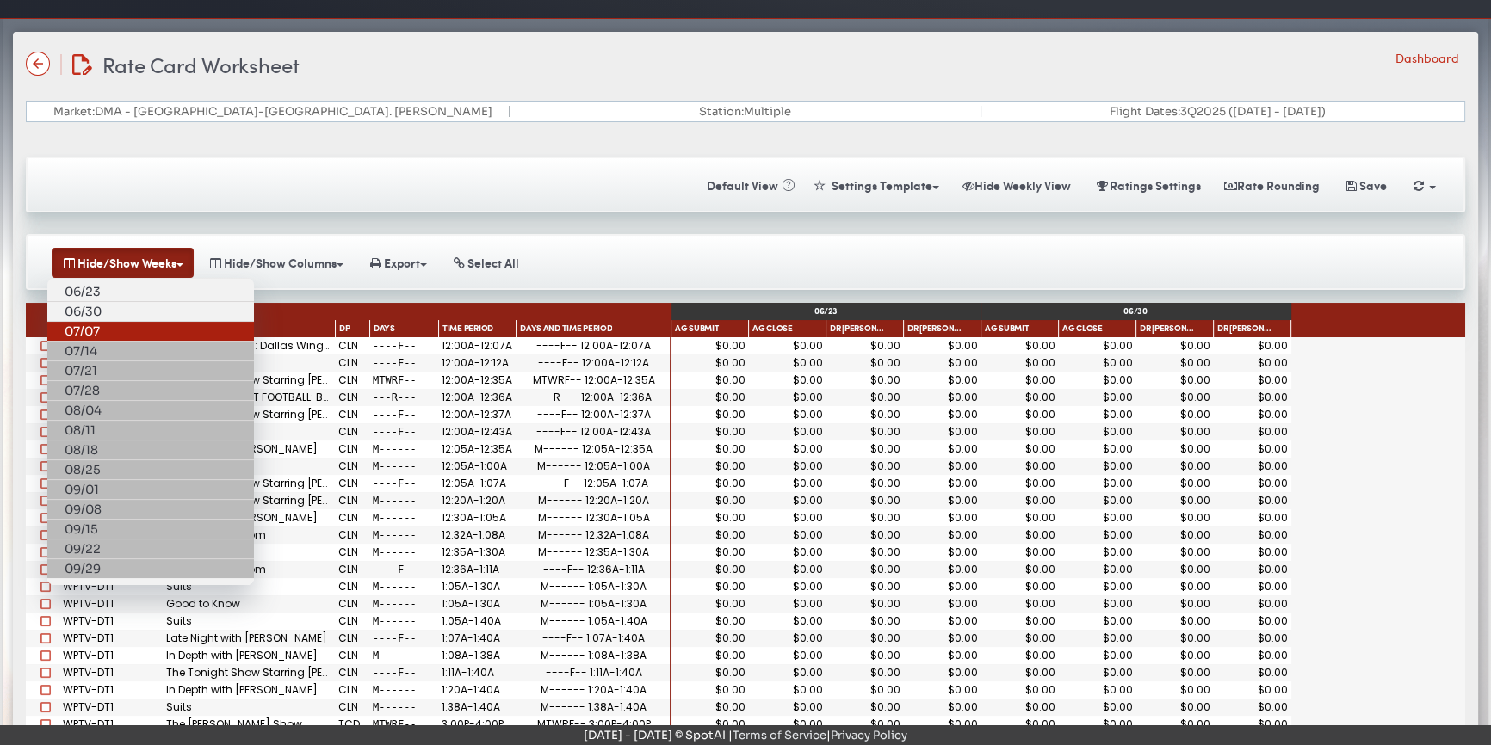
click at [107, 331] on link "07/07" at bounding box center [150, 332] width 207 height 20
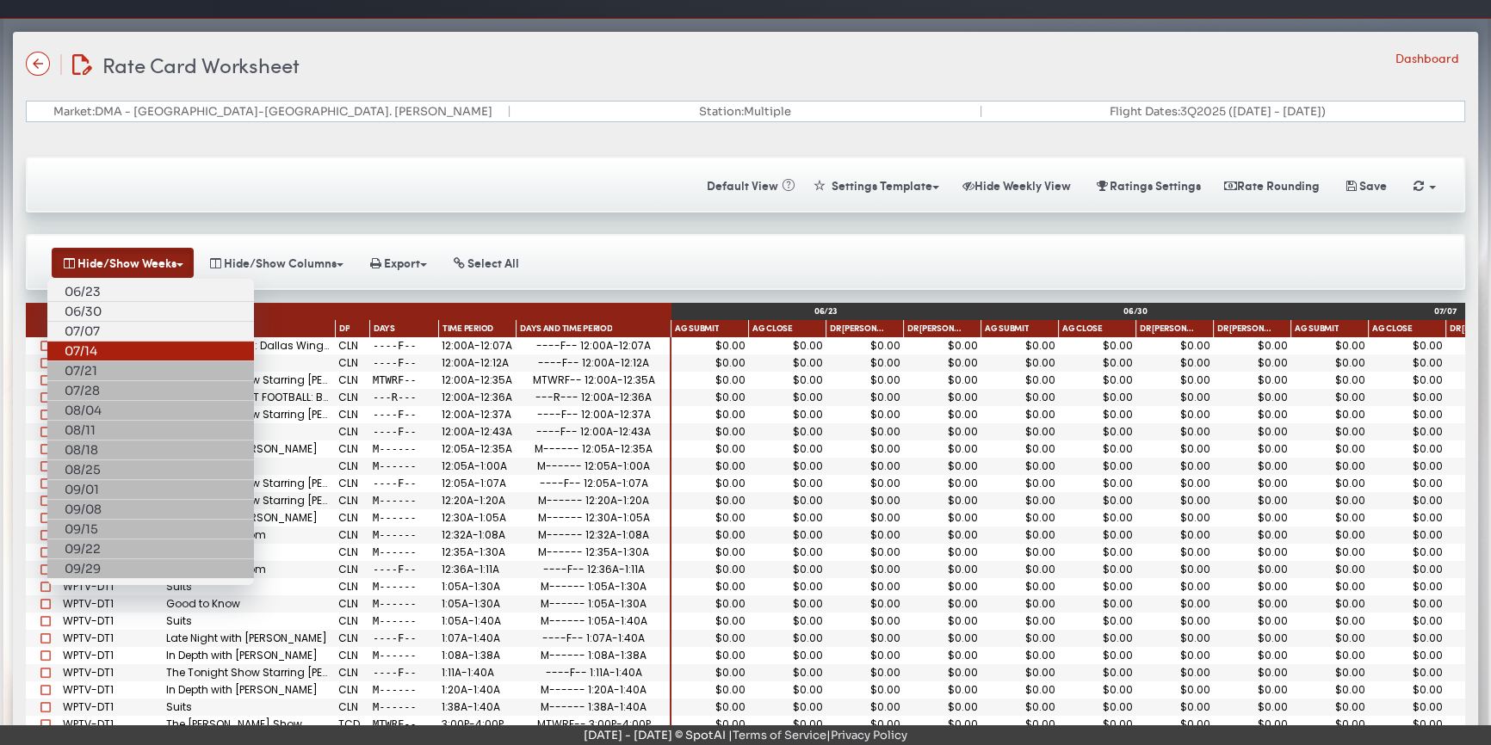
click at [104, 343] on link "07/14" at bounding box center [150, 352] width 207 height 20
click at [620, 251] on div "Hide/Show Weeks 06/23 06/30 07/07 07/14 07/21 07/28 08/04 08/11 08/18 08/25 09/…" at bounding box center [745, 263] width 1410 height 30
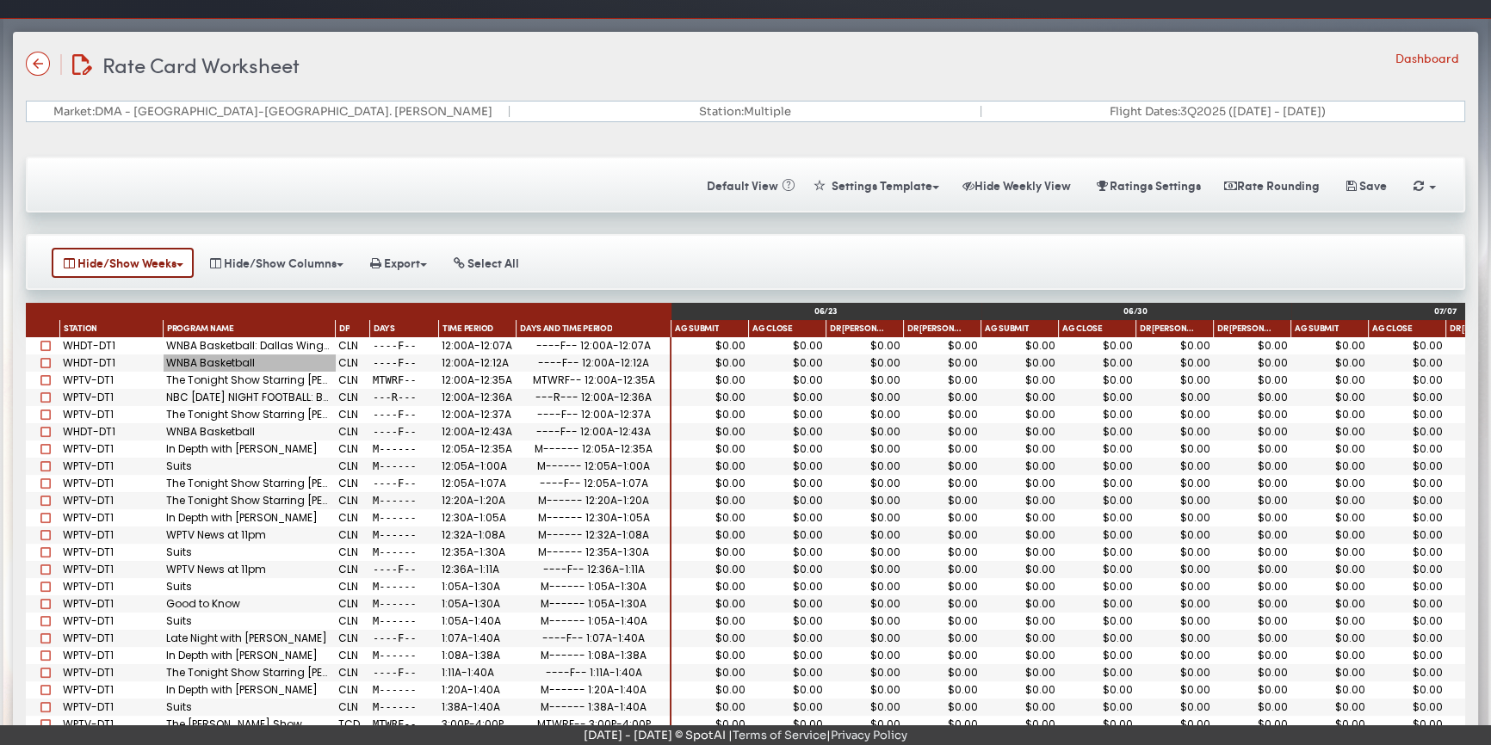
click at [227, 355] on div "WNBA Basketball" at bounding box center [250, 363] width 172 height 17
click at [305, 341] on div "WNBA Basketball: Dallas Wings at Golden State Valkyries" at bounding box center [250, 345] width 172 height 17
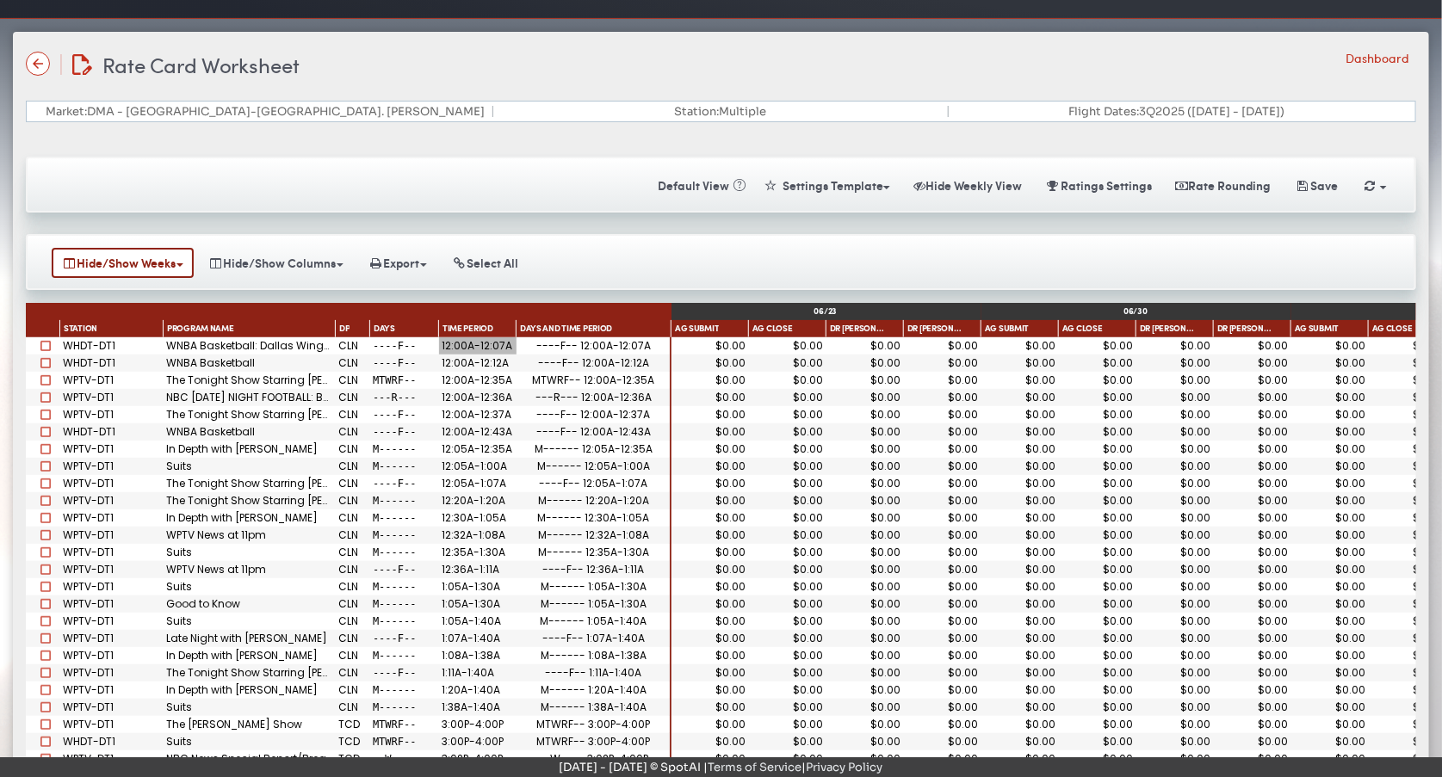
click at [472, 344] on div "12:00A-12:07A" at bounding box center [477, 346] width 71 height 10
click at [257, 344] on div "WNBA Basketball: Dallas Wings at Golden State Valkyries" at bounding box center [250, 345] width 172 height 17
drag, startPoint x: 386, startPoint y: 108, endPoint x: 355, endPoint y: 152, distance: 53.7
click at [134, 106] on div "Market: DMA - [GEOGRAPHIC_DATA]-Ft. [PERSON_NAME]" at bounding box center [265, 111] width 455 height 11
click at [382, 157] on div "Saving Calculating Default View « Settings Template Make Template Templates Hid…" at bounding box center [721, 185] width 1390 height 56
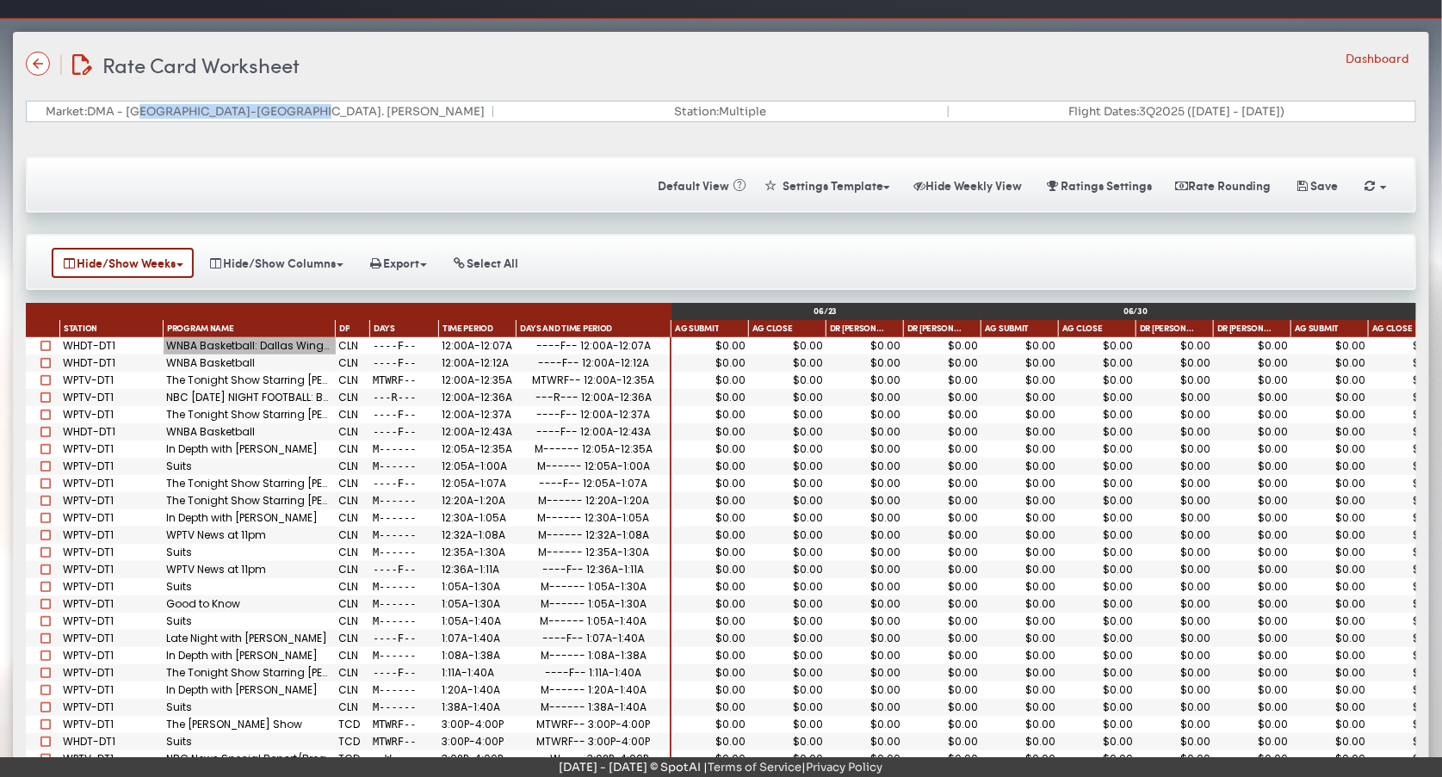
drag, startPoint x: 232, startPoint y: 109, endPoint x: 434, endPoint y: 117, distance: 202.4
click at [435, 112] on div "Market: DMA - [GEOGRAPHIC_DATA]-Ft. [PERSON_NAME]" at bounding box center [265, 111] width 455 height 11
click at [434, 163] on div "Saving Calculating Default View « Settings Template Make Template Templates Hid…" at bounding box center [721, 185] width 1390 height 56
click at [718, 341] on div "$0.00" at bounding box center [709, 346] width 71 height 10
click at [45, 341] on span at bounding box center [45, 346] width 10 height 10
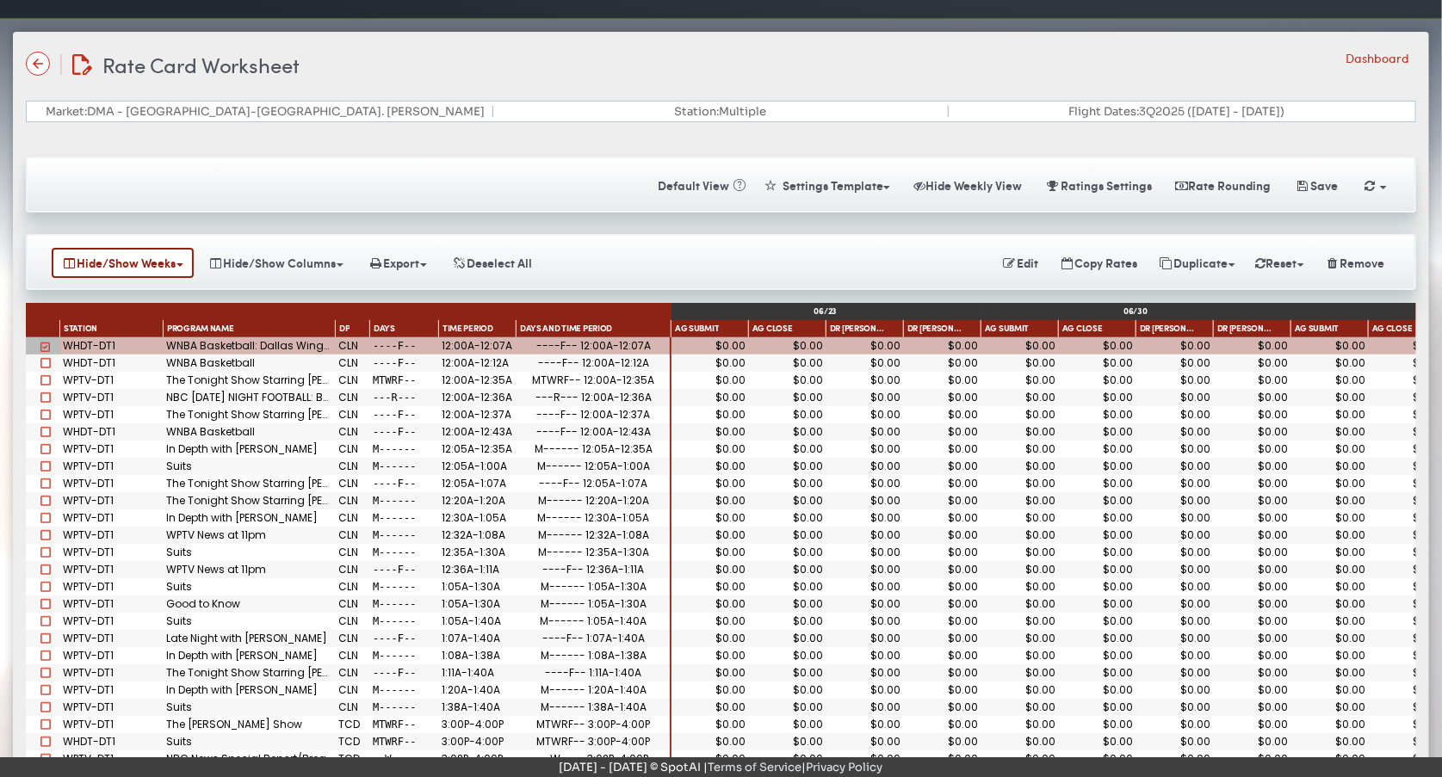
click at [44, 358] on span at bounding box center [45, 363] width 10 height 10
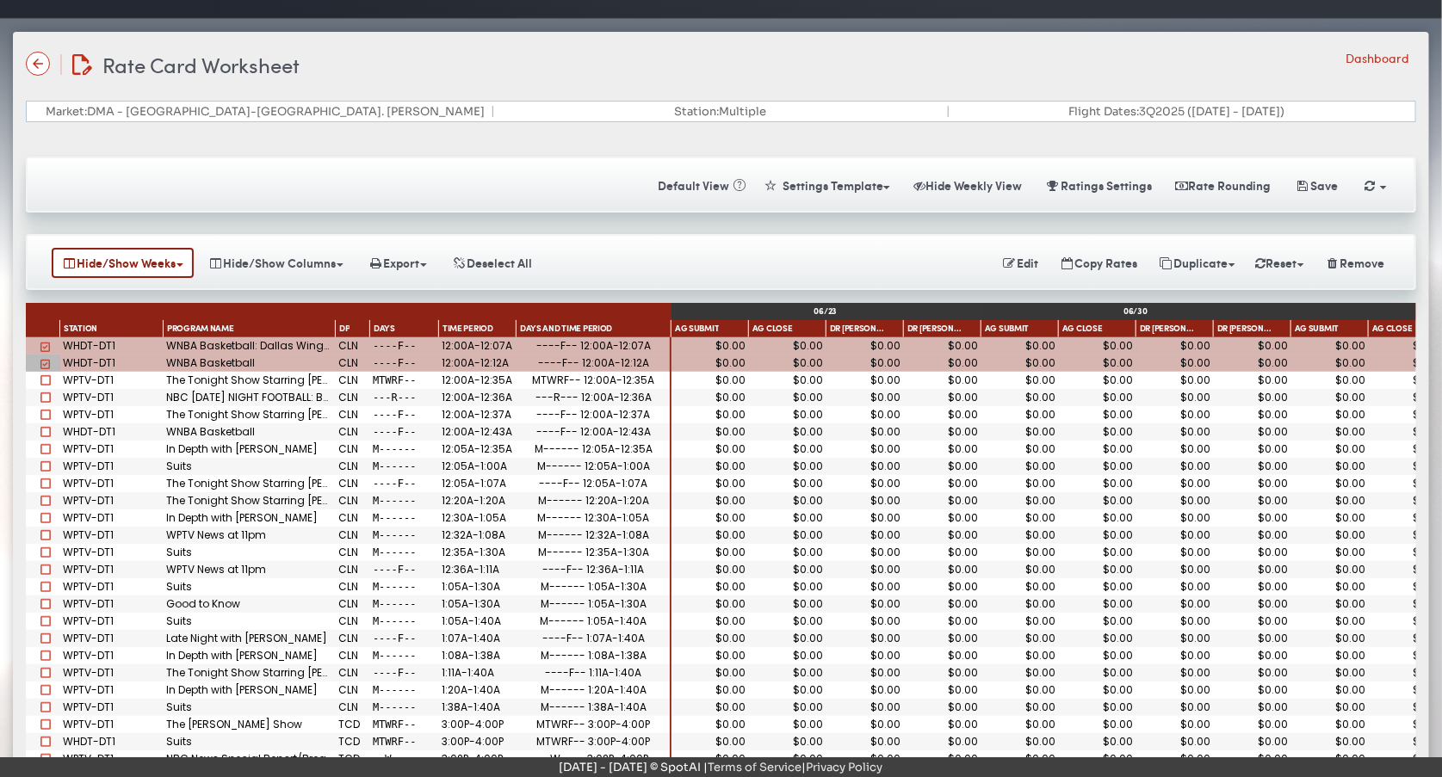
click at [45, 380] on span at bounding box center [45, 380] width 10 height 10
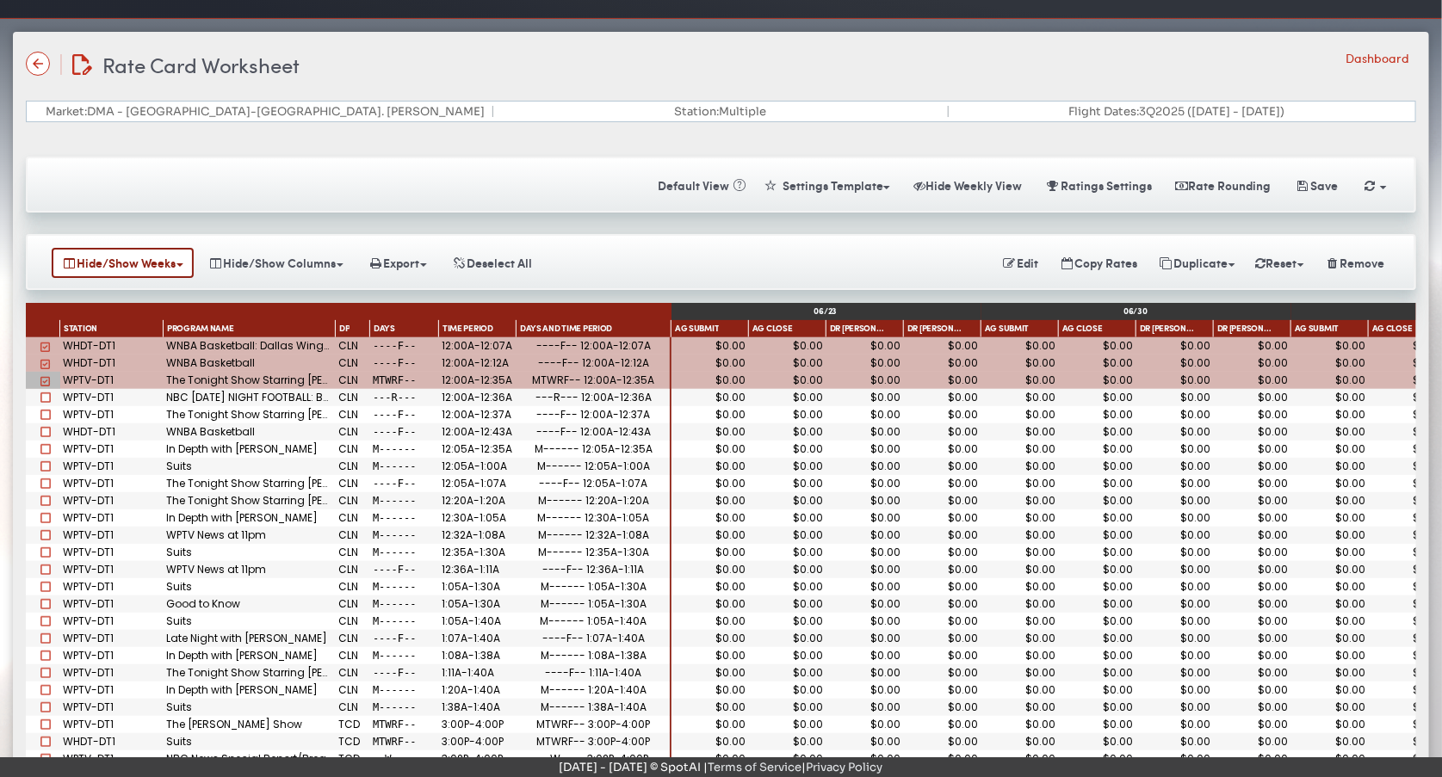
click at [46, 394] on span at bounding box center [45, 398] width 10 height 10
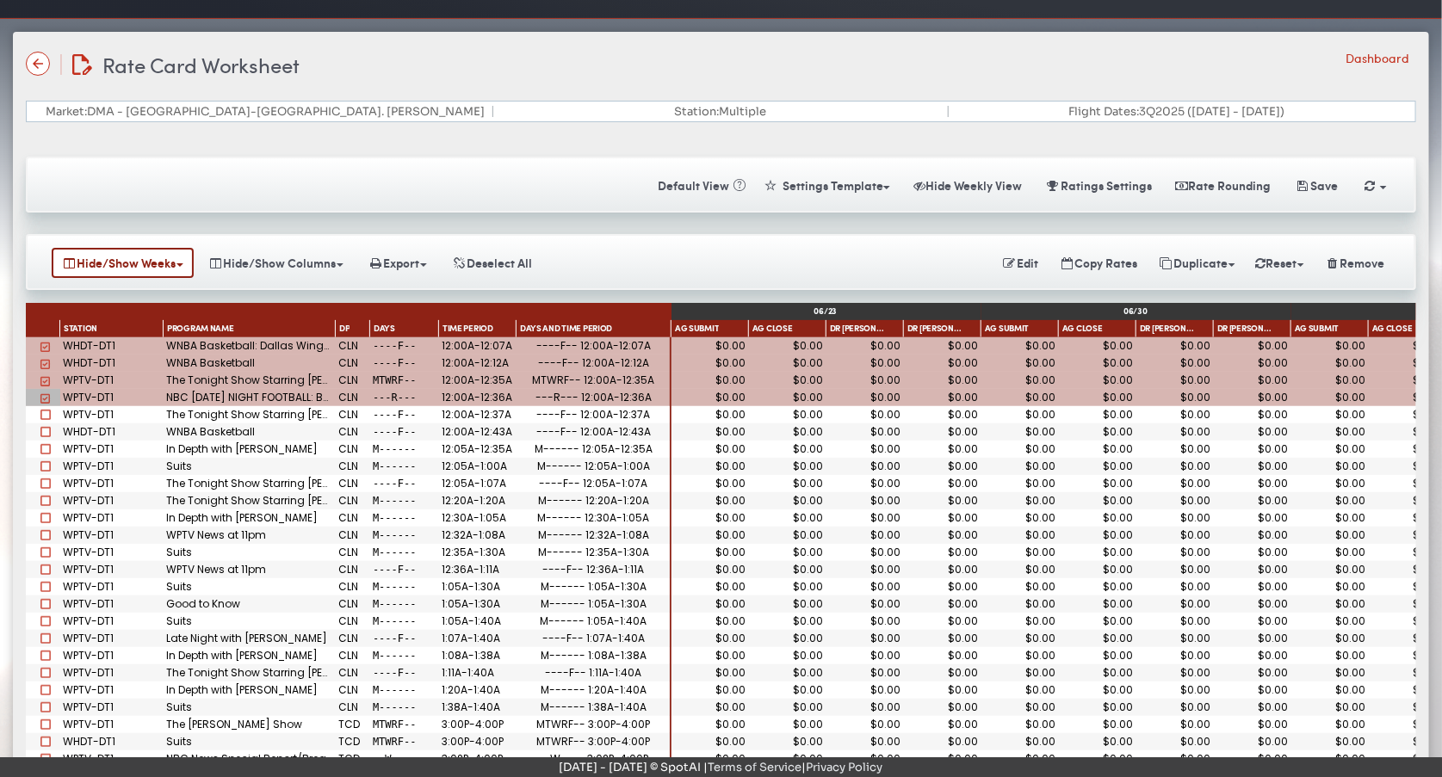
click at [142, 207] on div "Saving Calculating Default View « Settings Template Make Template Templates Hid…" at bounding box center [721, 185] width 1390 height 56
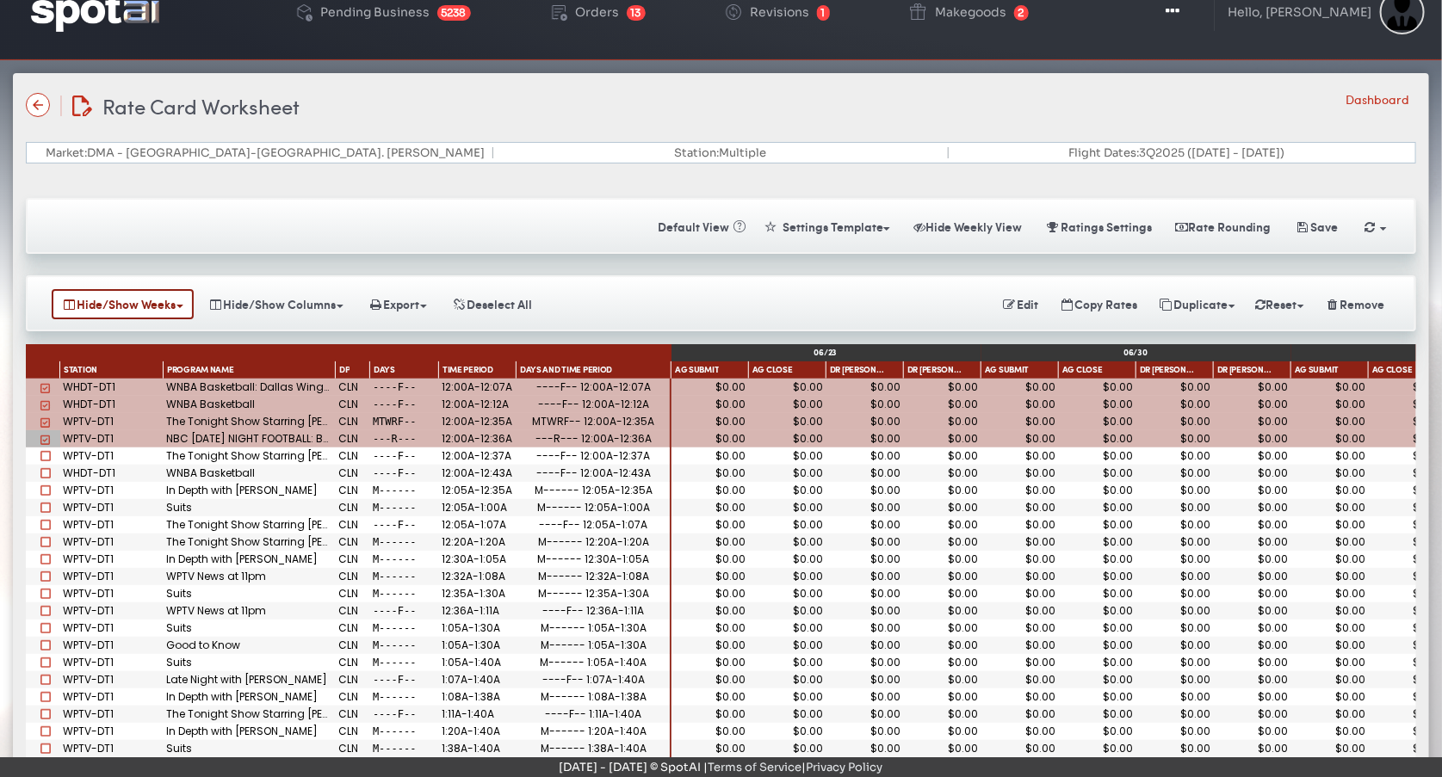
scroll to position [0, 0]
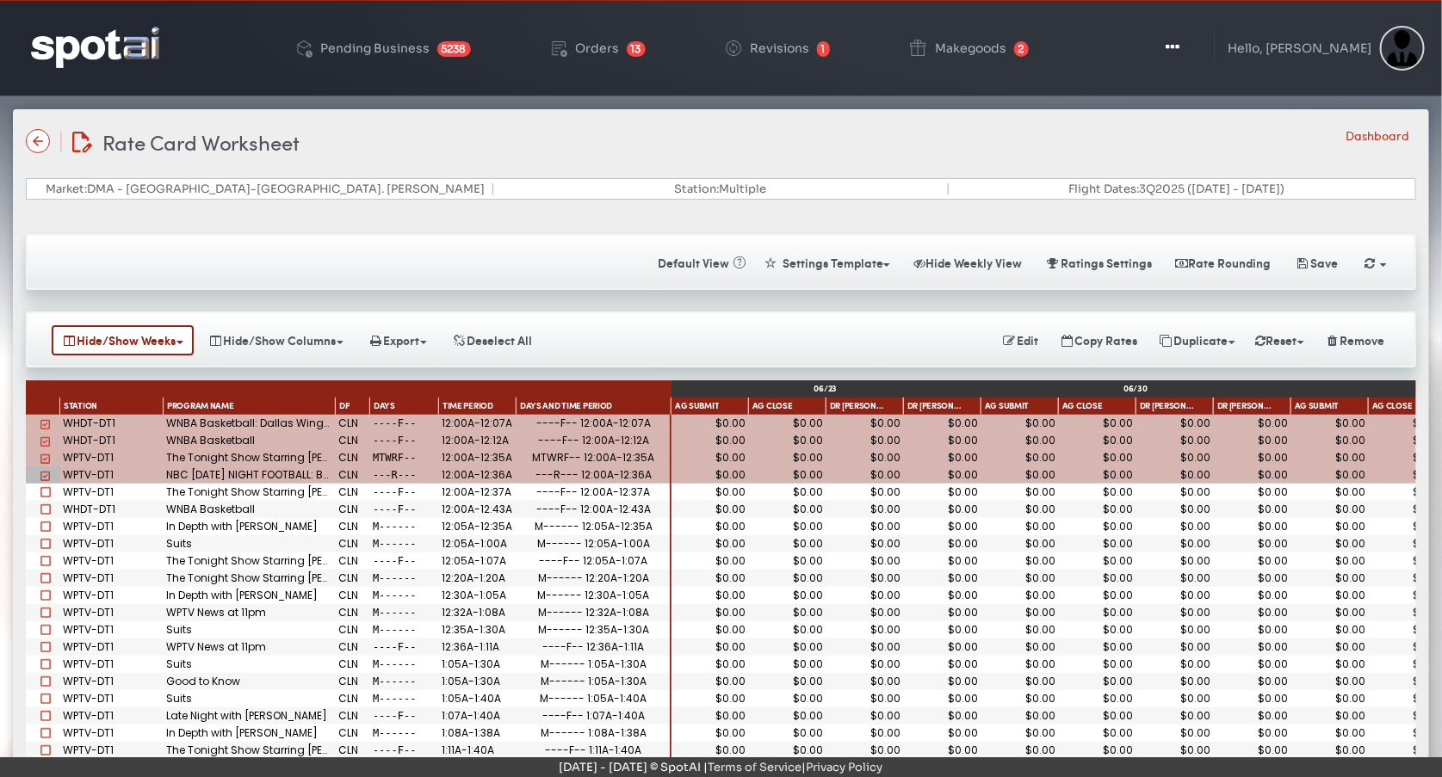
drag, startPoint x: 671, startPoint y: 179, endPoint x: 833, endPoint y: 185, distance: 162.0
click at [833, 185] on div "Market: DMA - [GEOGRAPHIC_DATA]-Ft. [PERSON_NAME] Station: Multiple Flight Date…" at bounding box center [721, 189] width 1390 height 22
click at [798, 172] on div "Rate Card Worksheet Rate Card Worksheet Dashboard Market: DMA - [GEOGRAPHIC_DAT…" at bounding box center [721, 531] width 1416 height 844
click at [838, 146] on div "Rate Card Worksheet Rate Card Worksheet Dashboard" at bounding box center [721, 142] width 1390 height 30
click at [325, 405] on icon at bounding box center [327, 407] width 9 height 9
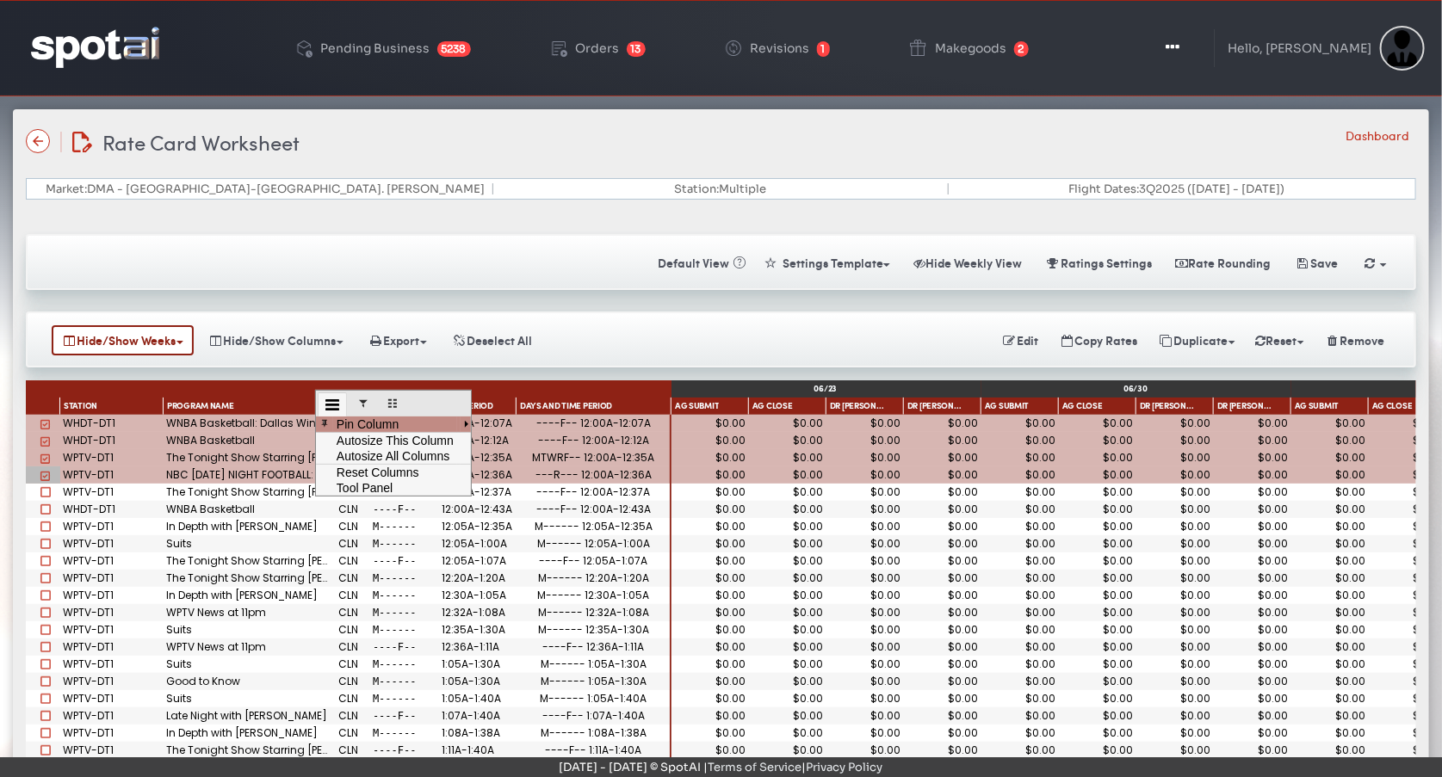
click at [365, 399] on span at bounding box center [363, 404] width 10 height 10
select select "********"
click at [365, 435] on select "**********" at bounding box center [394, 430] width 151 height 21
click at [616, 313] on div "Hide/Show Weeks 06/23 06/30 07/07 07/14 07/21 07/28 08/04 08/11 08/18 08/25 09/…" at bounding box center [721, 340] width 1390 height 56
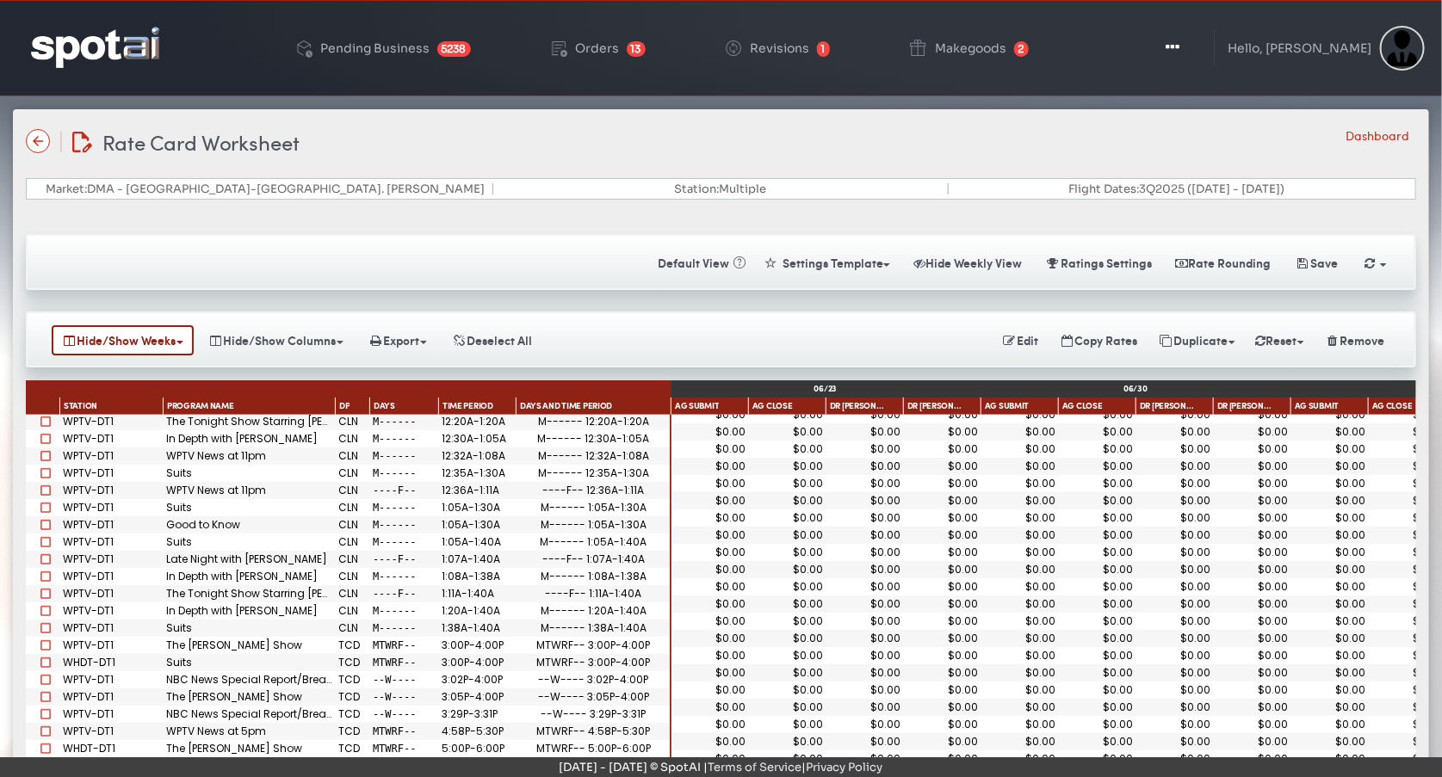
scroll to position [156, 0]
click at [40, 662] on span at bounding box center [45, 663] width 10 height 10
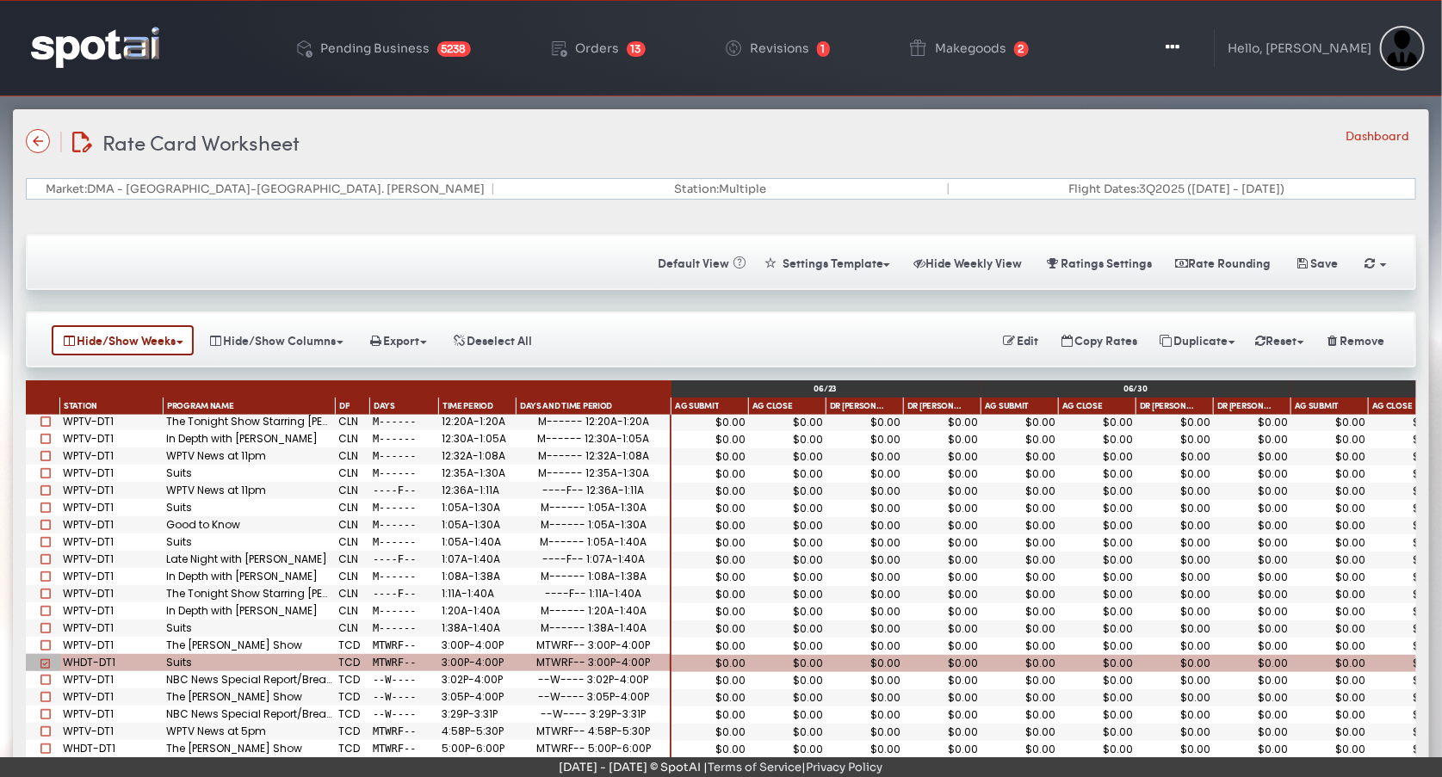
click at [43, 625] on span at bounding box center [45, 628] width 10 height 10
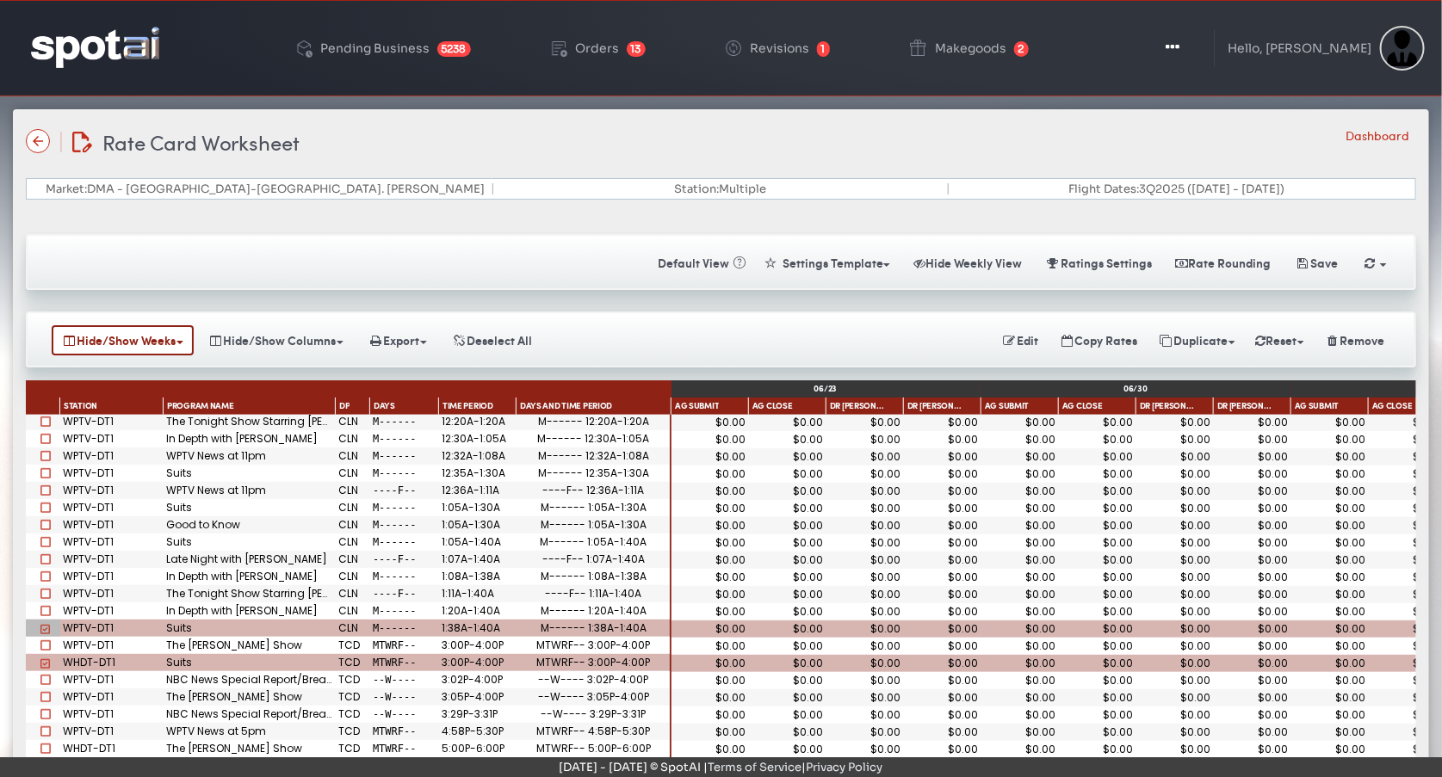
scroll to position [0, 0]
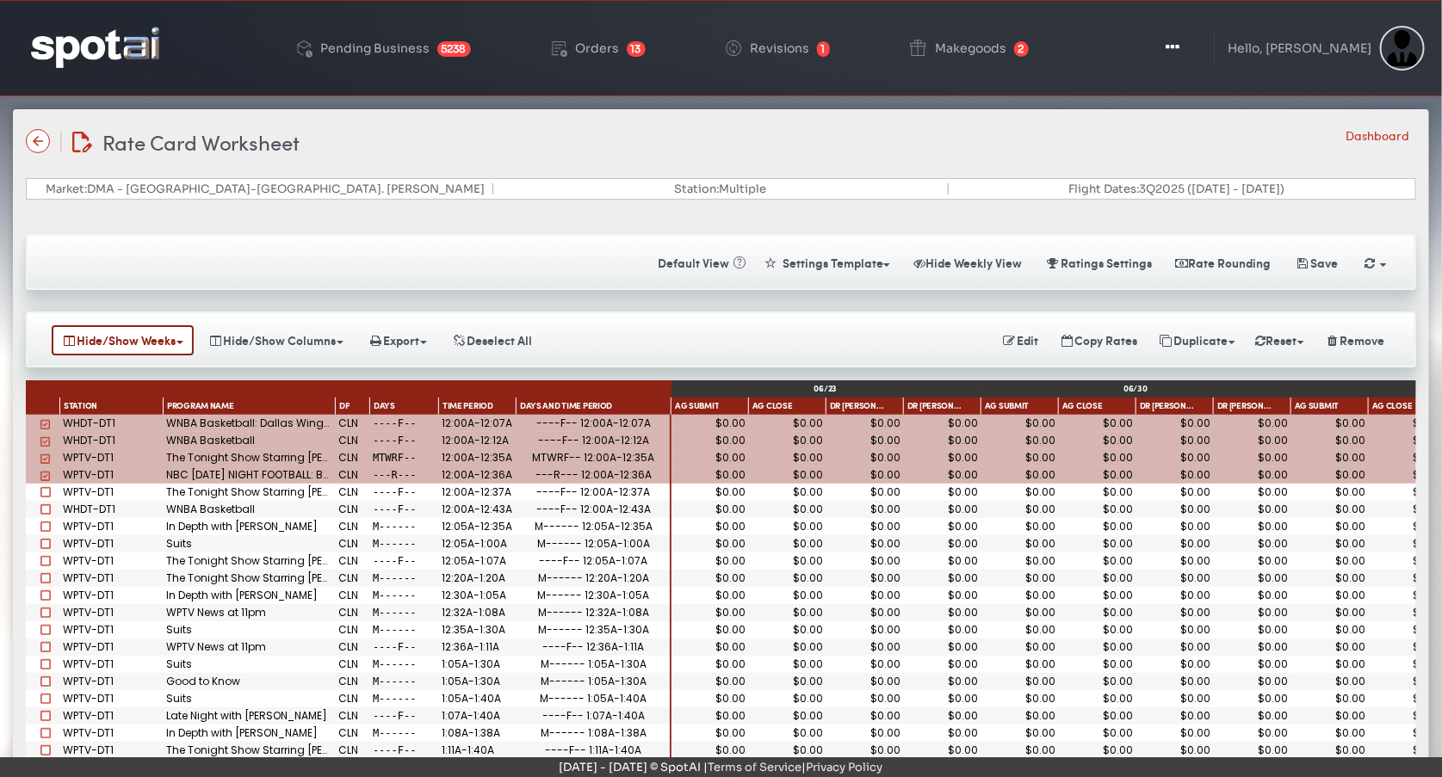
click at [472, 424] on div "12:00A-12:07A" at bounding box center [477, 423] width 71 height 10
click at [471, 440] on div "12:00A-12:12A" at bounding box center [477, 441] width 71 height 10
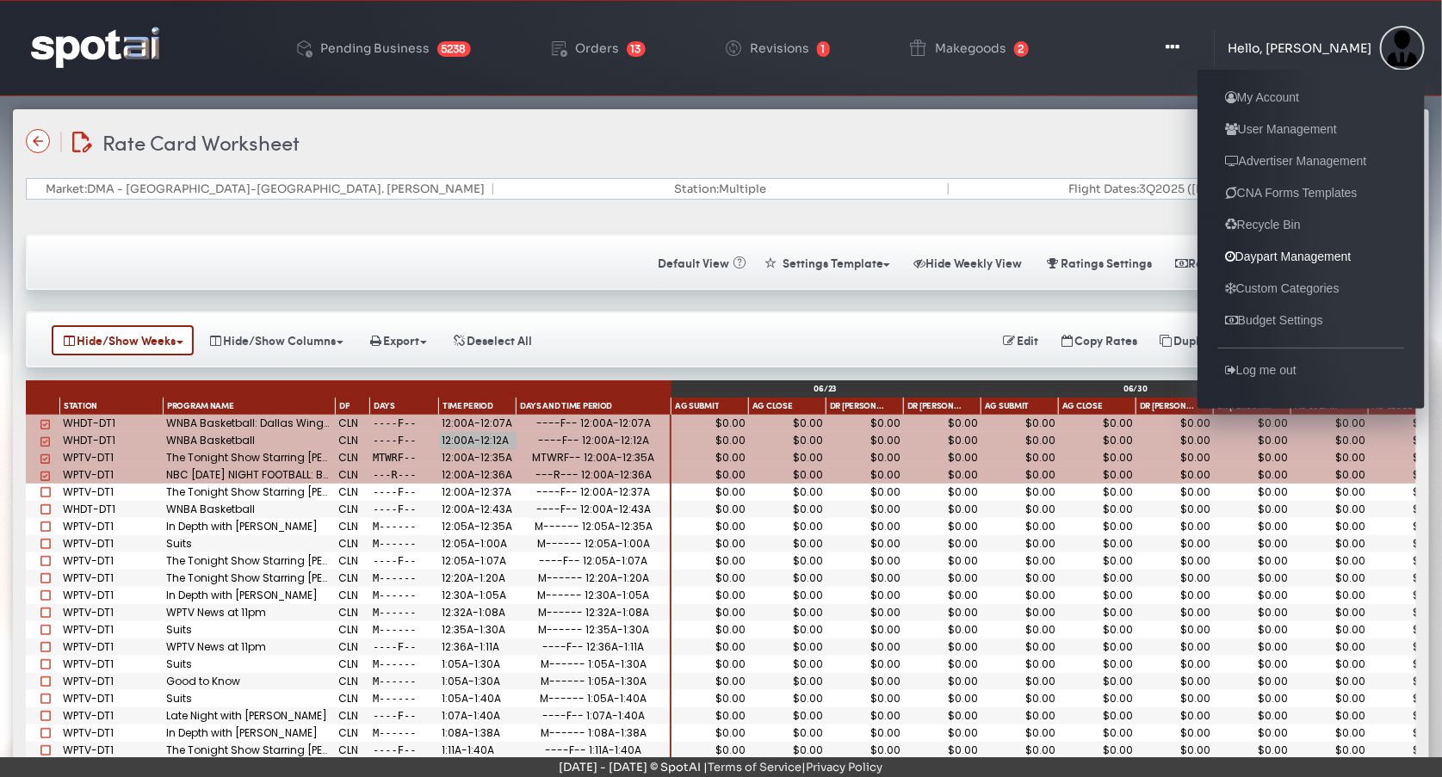
click at [1266, 251] on link "Daypart Management" at bounding box center [1288, 256] width 140 height 21
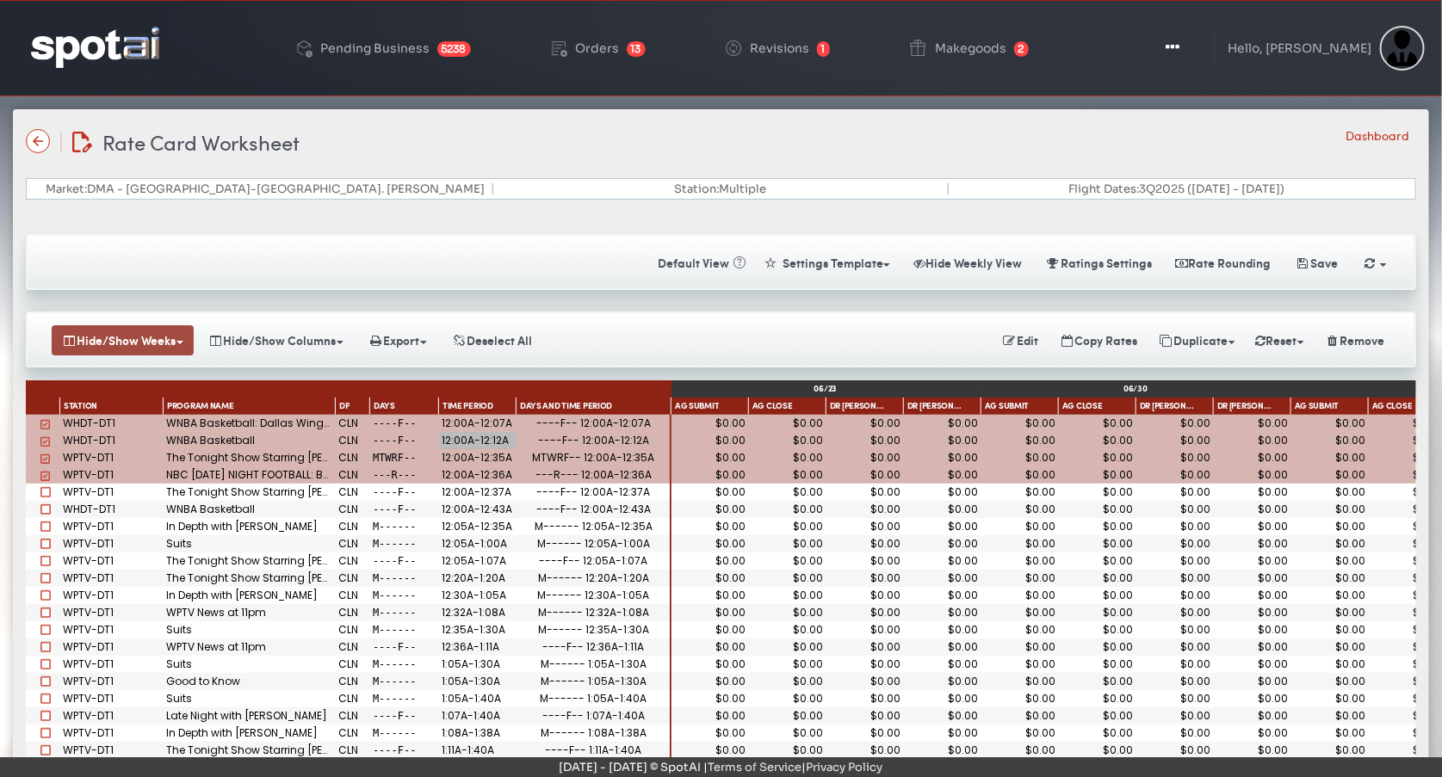
click at [164, 347] on button "Hide/Show Weeks" at bounding box center [123, 340] width 142 height 30
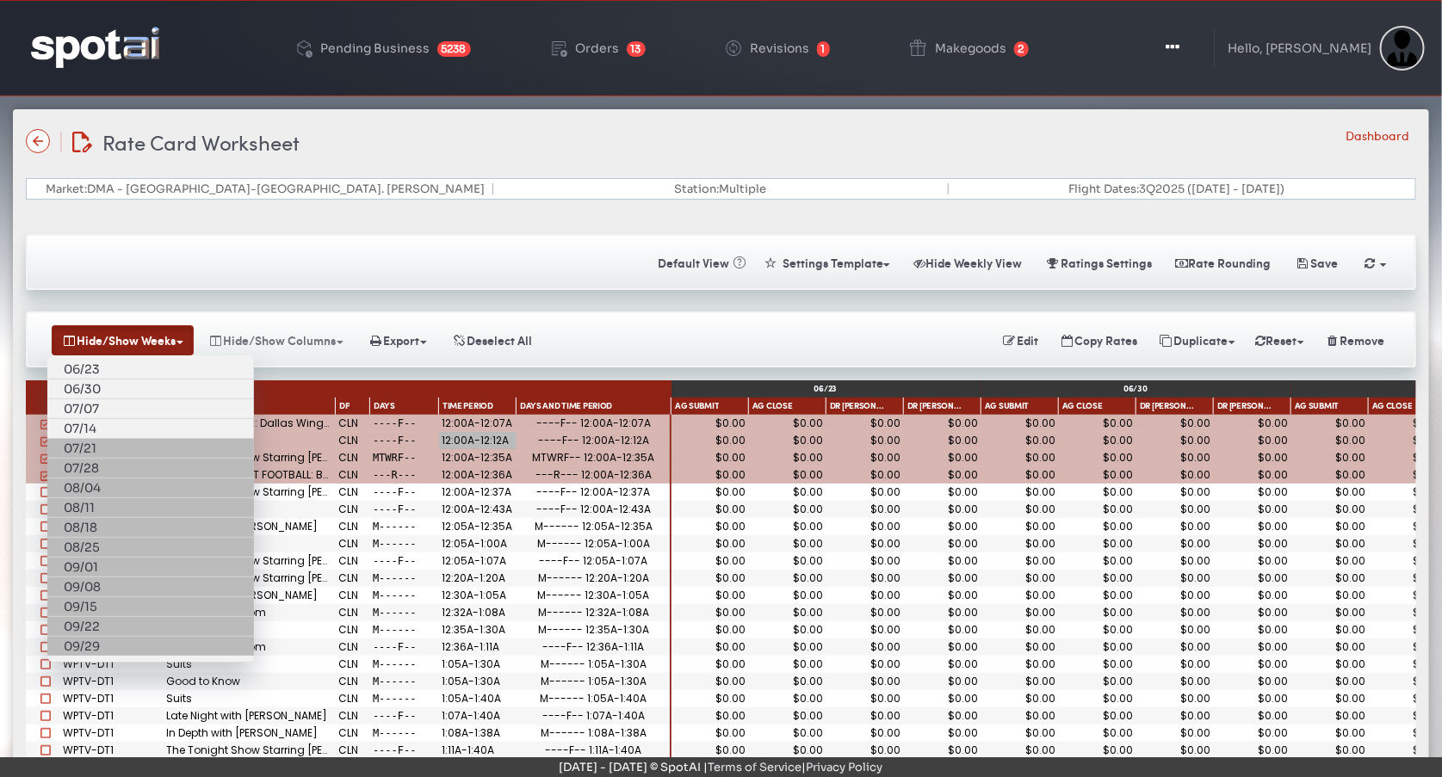
click at [289, 345] on button "Hide/Show Columns" at bounding box center [276, 340] width 156 height 30
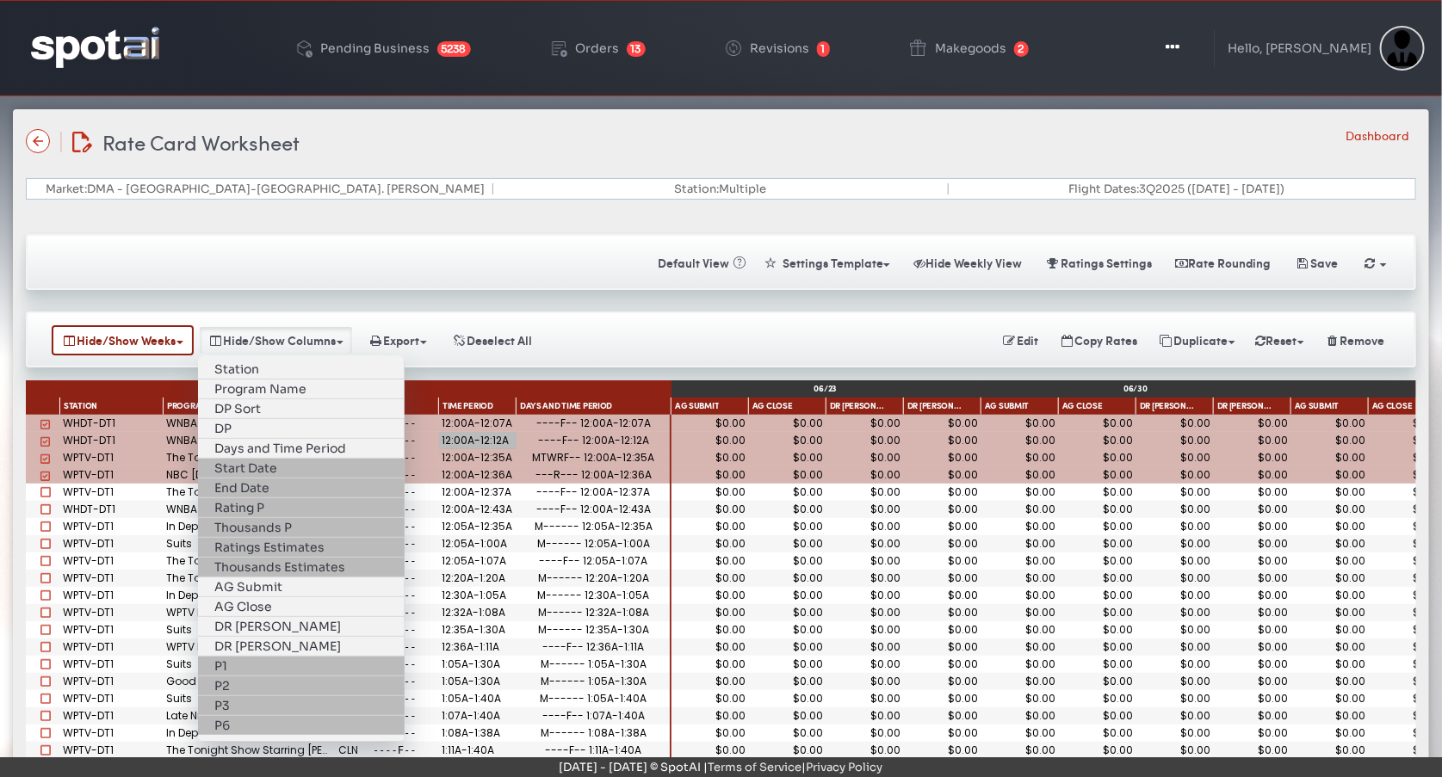
click at [629, 350] on div "Hide/Show Weeks 06/23 06/30 07/07 07/14 07/21 07/28 08/04 08/11 08/18 08/25 09/…" at bounding box center [720, 340] width 1361 height 30
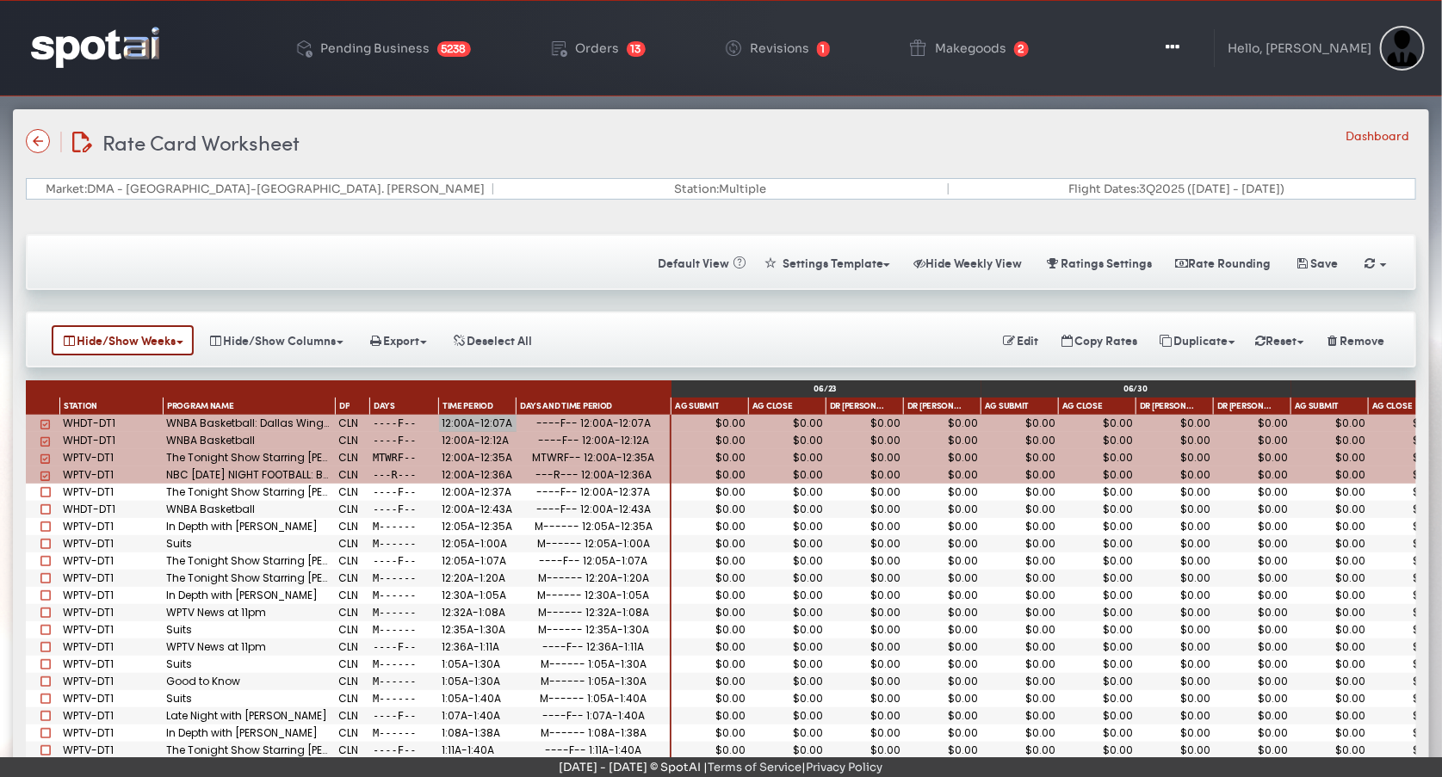
click at [462, 419] on div "12:00A-12:07A" at bounding box center [477, 423] width 71 height 10
click at [547, 554] on div "----F-- 12:05A-1:07A" at bounding box center [594, 561] width 155 height 17
click at [471, 527] on div "12:05A-12:35A" at bounding box center [477, 527] width 71 height 10
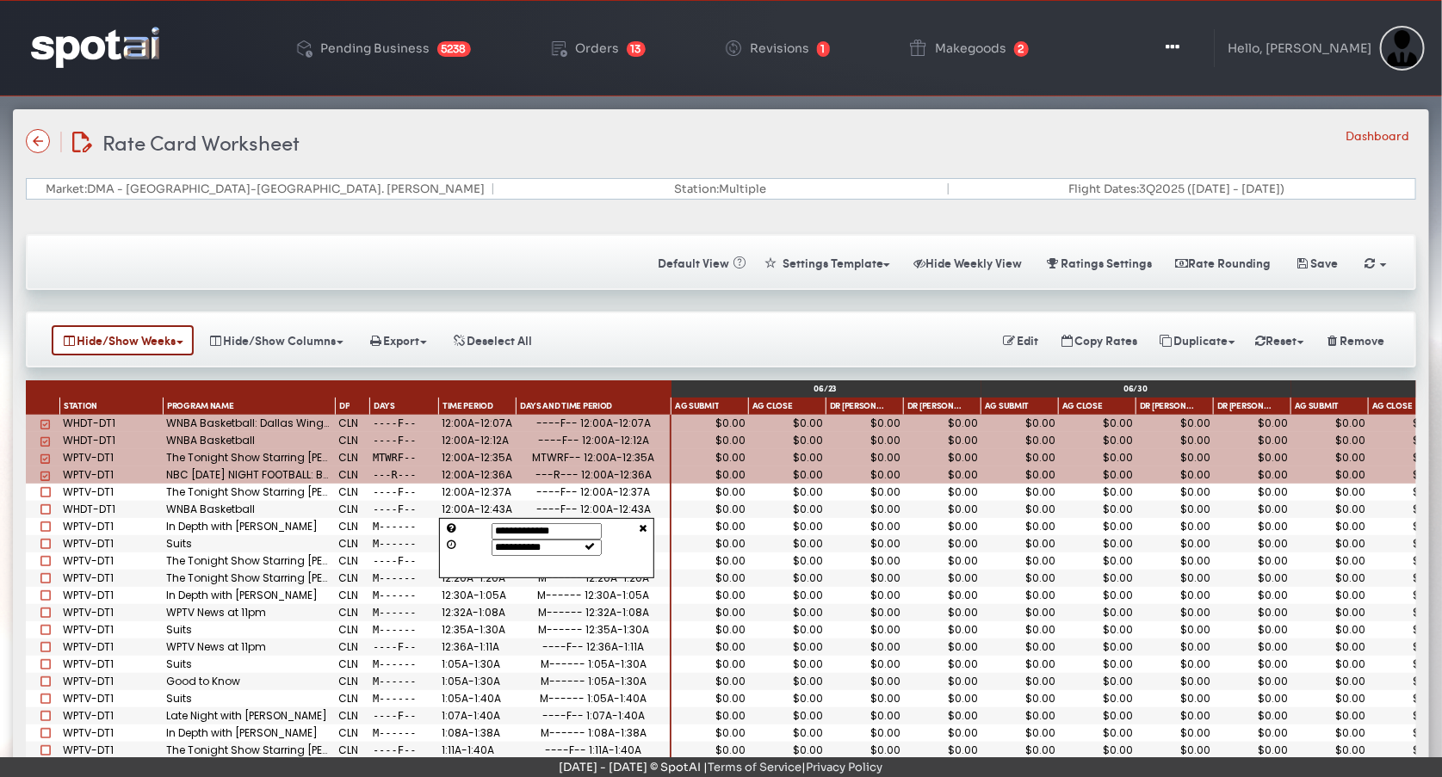
click at [525, 467] on div "---R--- 12:00A-12:36A" at bounding box center [594, 475] width 155 height 17
click at [492, 453] on div "12:00A-12:35A" at bounding box center [477, 458] width 71 height 10
click at [489, 472] on div "12:00A-12:36A" at bounding box center [477, 475] width 71 height 10
click at [478, 455] on div "12:00A-12:35A" at bounding box center [477, 458] width 71 height 10
click at [461, 525] on div "12:05A-12:35A" at bounding box center [477, 527] width 71 height 10
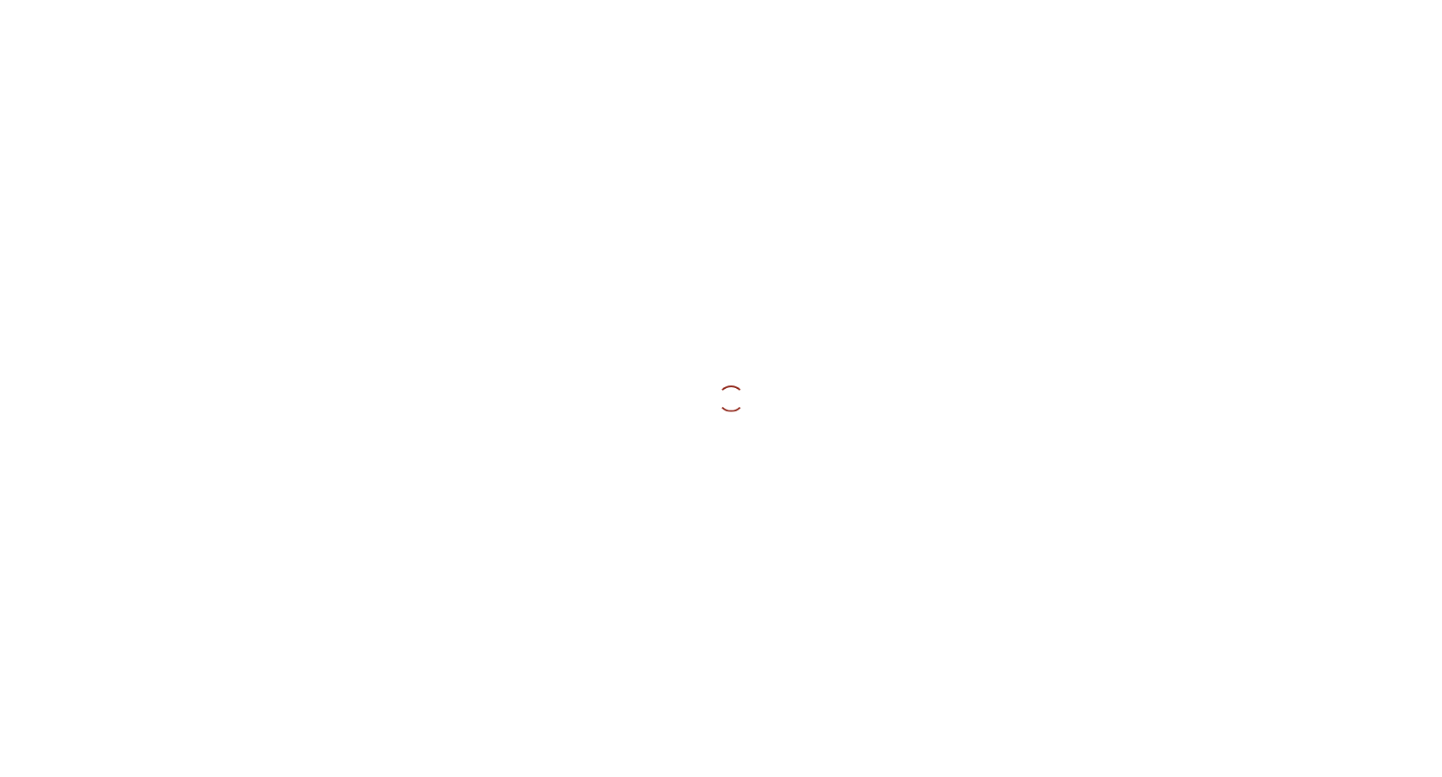
type input "**********"
type input "*********"
